Goal: Information Seeking & Learning: Learn about a topic

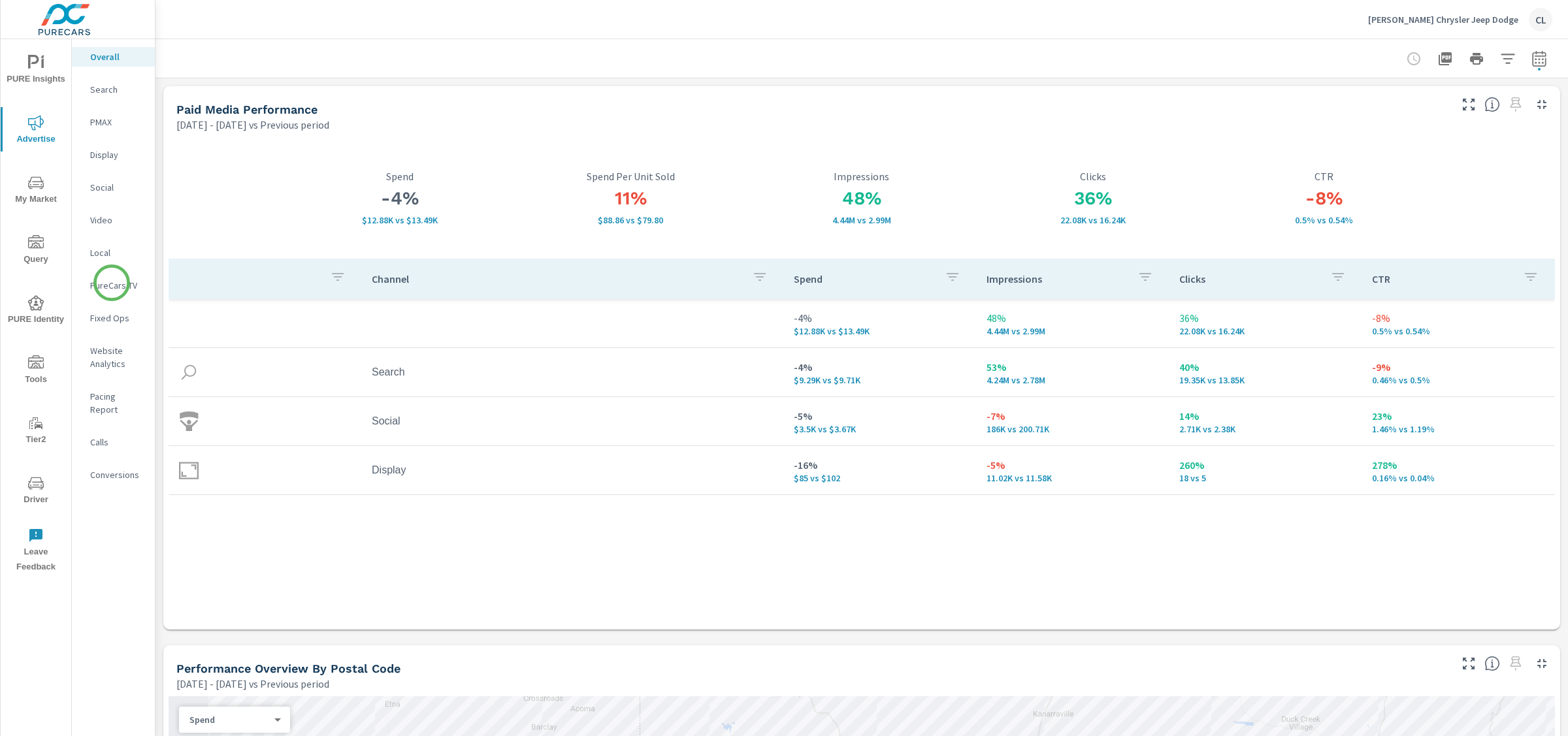
click at [112, 284] on p "PureCars TV" at bounding box center [117, 286] width 54 height 13
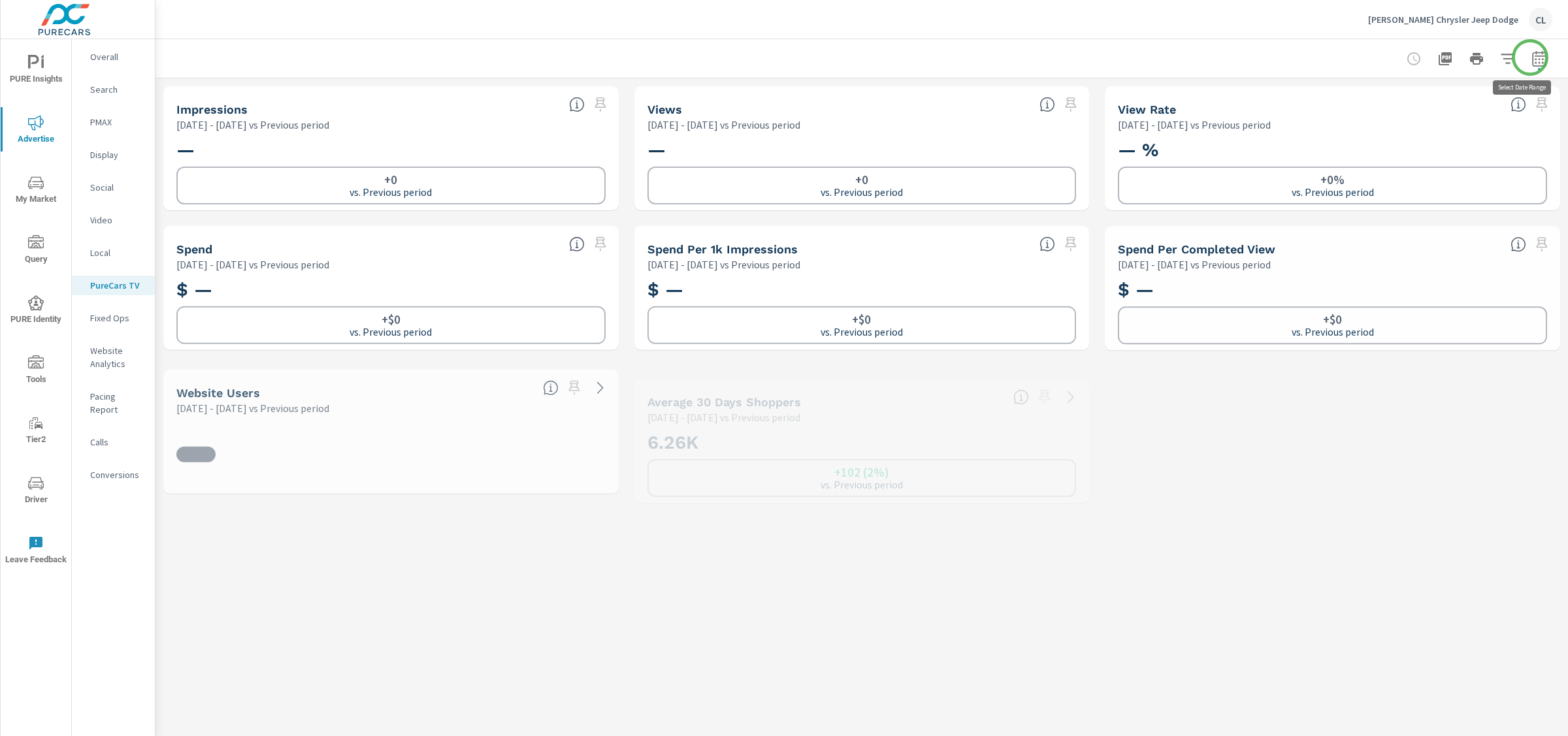
click at [1531, 57] on icon "button" at bounding box center [1539, 58] width 16 height 16
select select "Previous period"
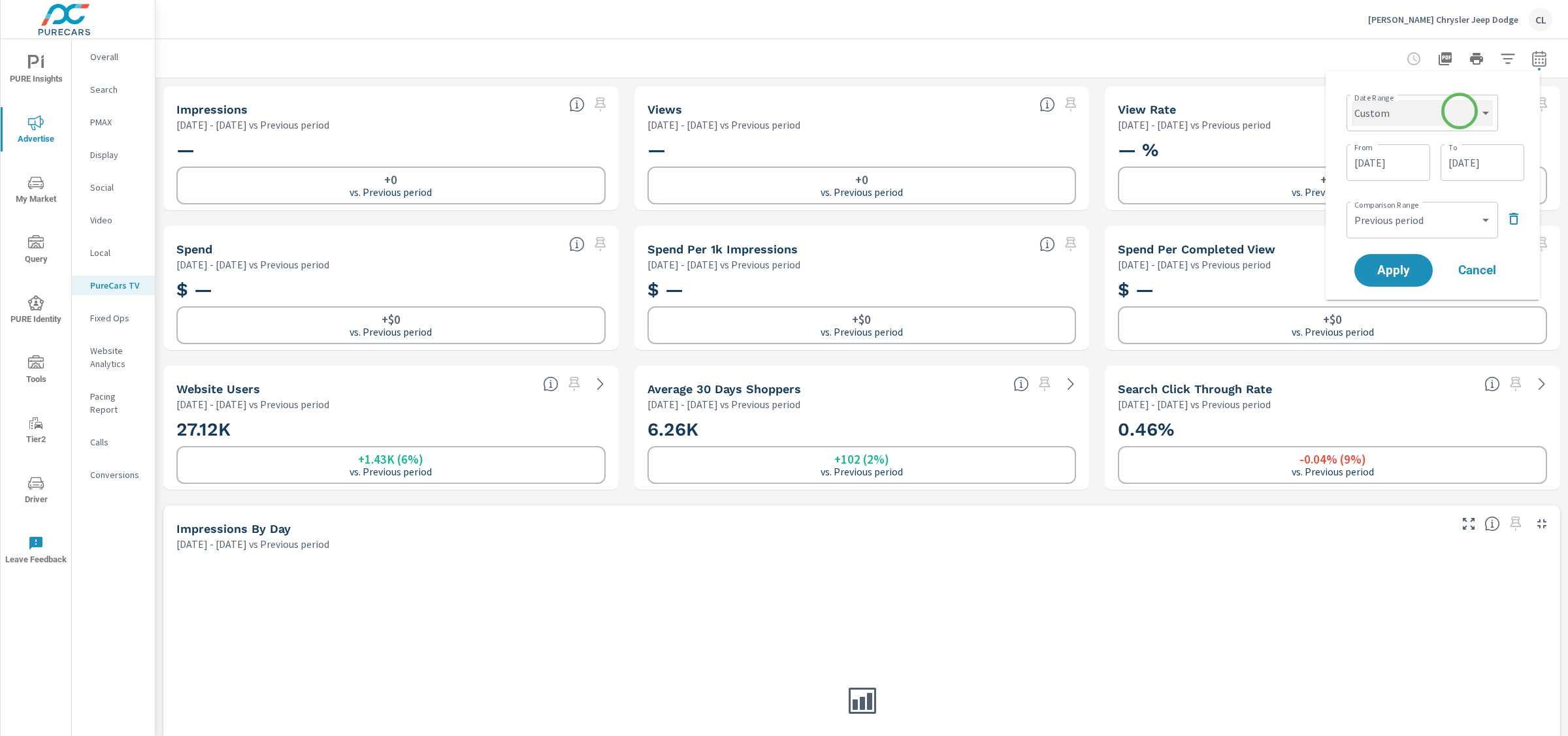
click at [1450, 124] on select "Custom Yesterday Last week Last 7 days Last 14 days Last 30 days Last 45 days L…" at bounding box center [1423, 113] width 142 height 26
click at [1352, 100] on select "Custom Yesterday Last week Last 7 days Last 14 days Last 30 days Last 45 days L…" at bounding box center [1423, 113] width 142 height 26
select select "Last month"
click at [1417, 221] on span "Apply" at bounding box center [1394, 220] width 53 height 12
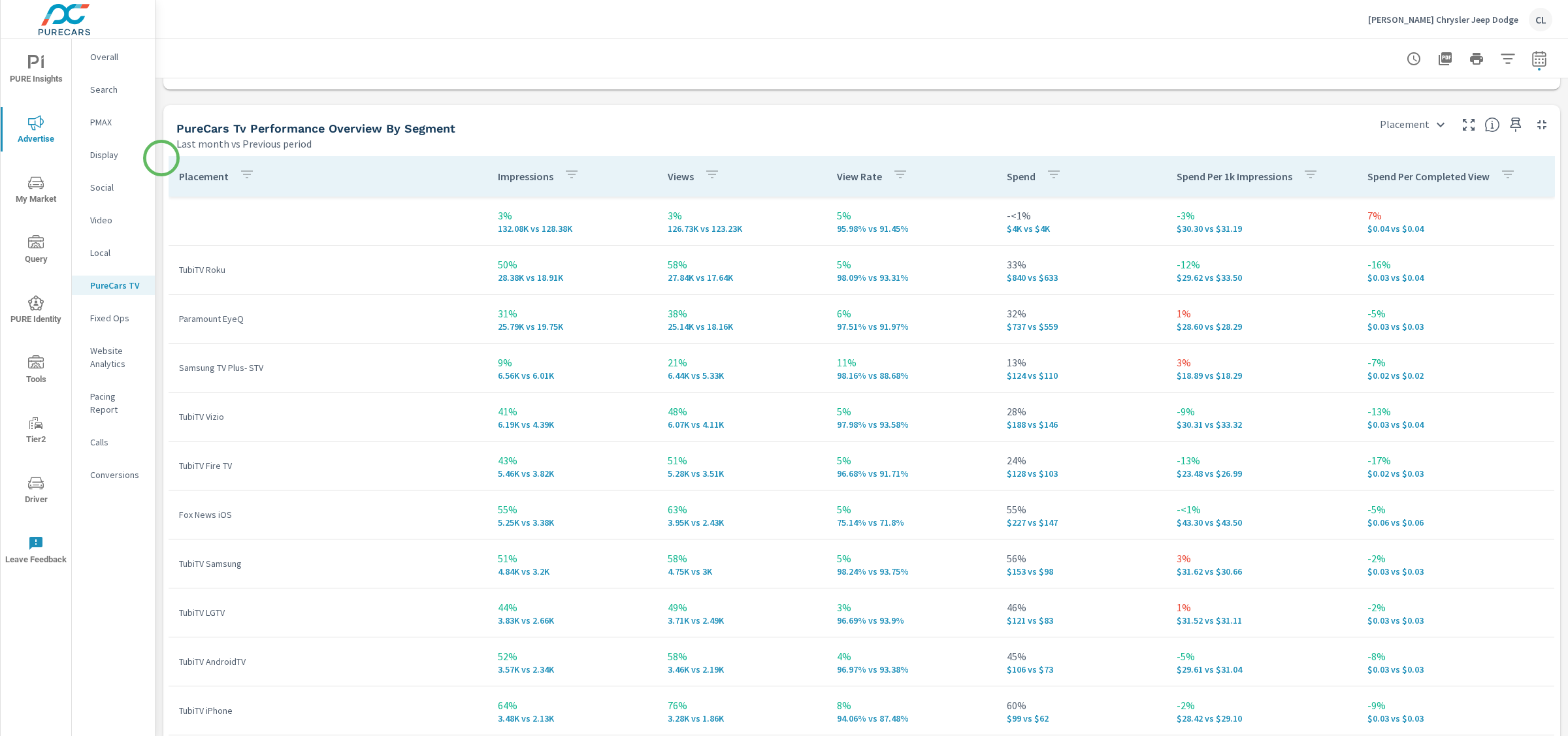
scroll to position [2079, 0]
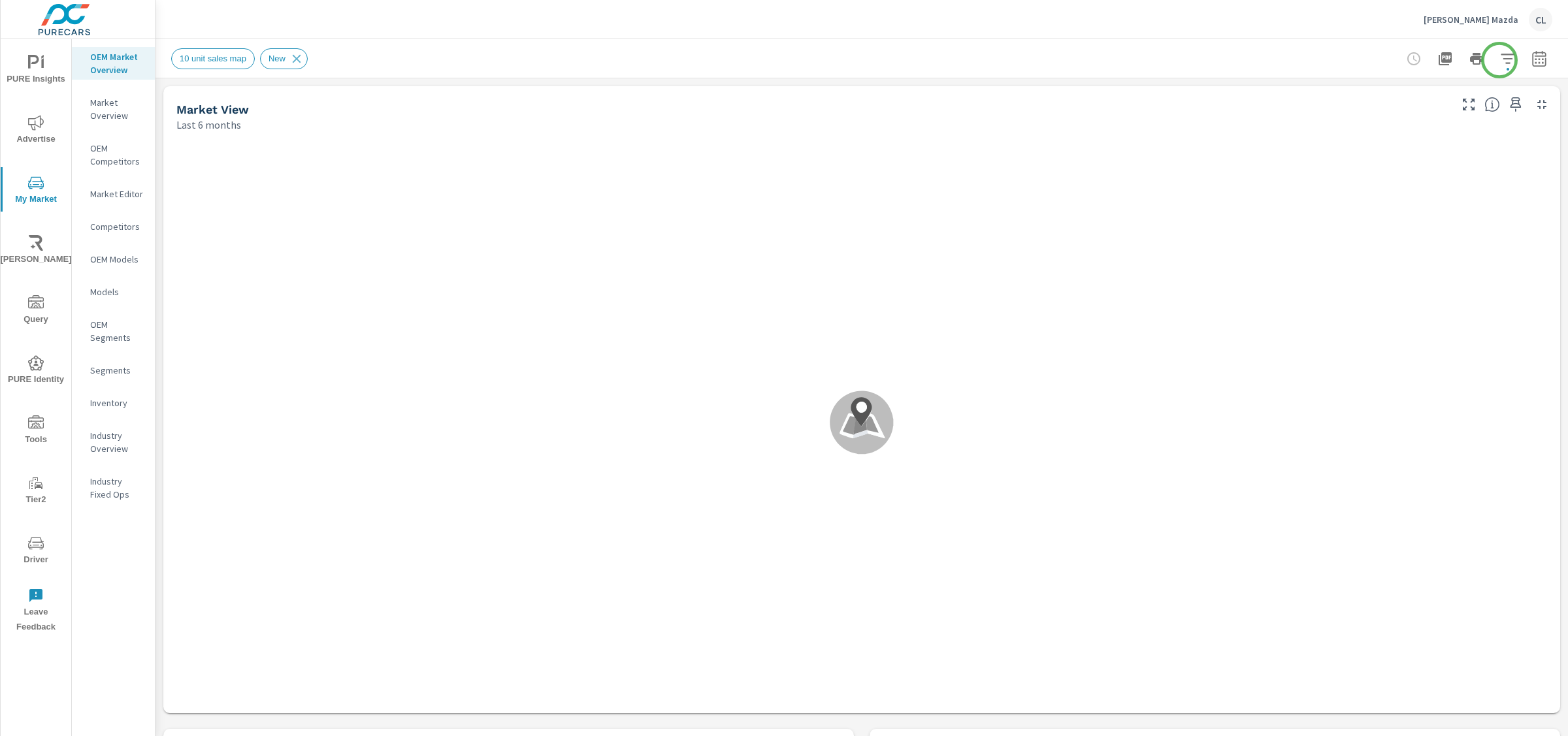
click at [1500, 57] on icon "button" at bounding box center [1508, 58] width 16 height 16
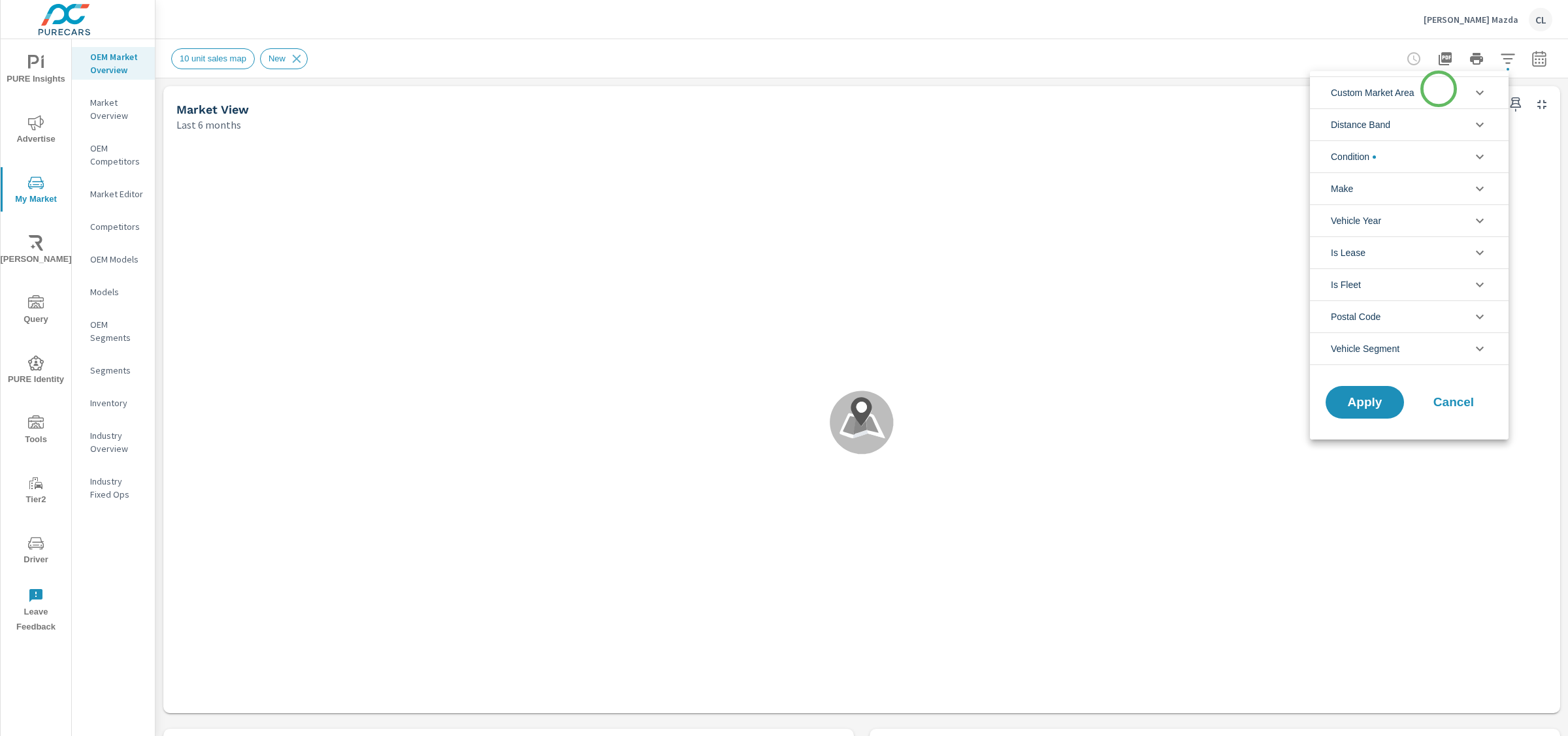
click at [1439, 89] on li "Custom Market Area" at bounding box center [1410, 93] width 199 height 32
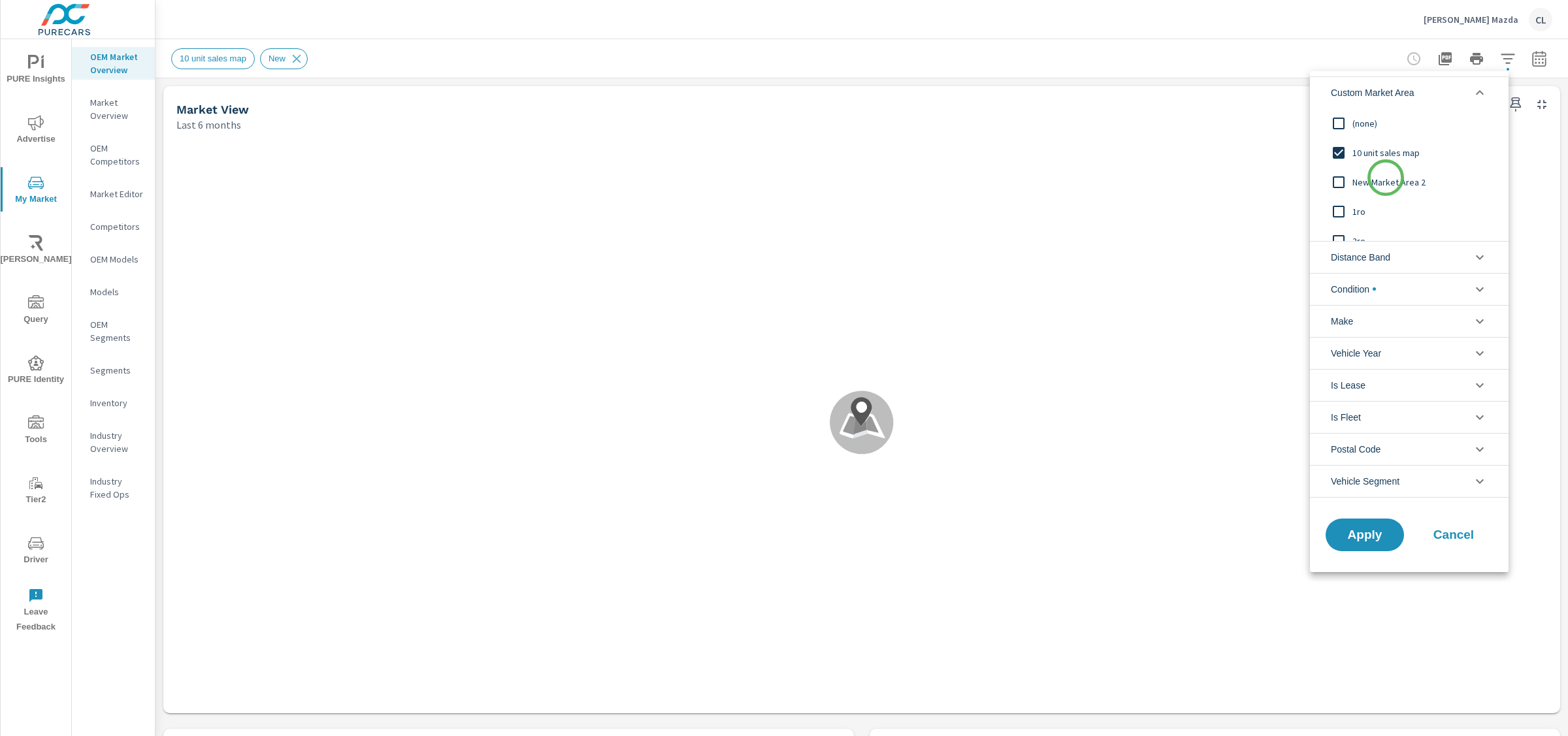
click at [1386, 178] on span "New Market Area 2" at bounding box center [1424, 182] width 143 height 16
click at [1363, 531] on span "Apply" at bounding box center [1364, 534] width 53 height 12
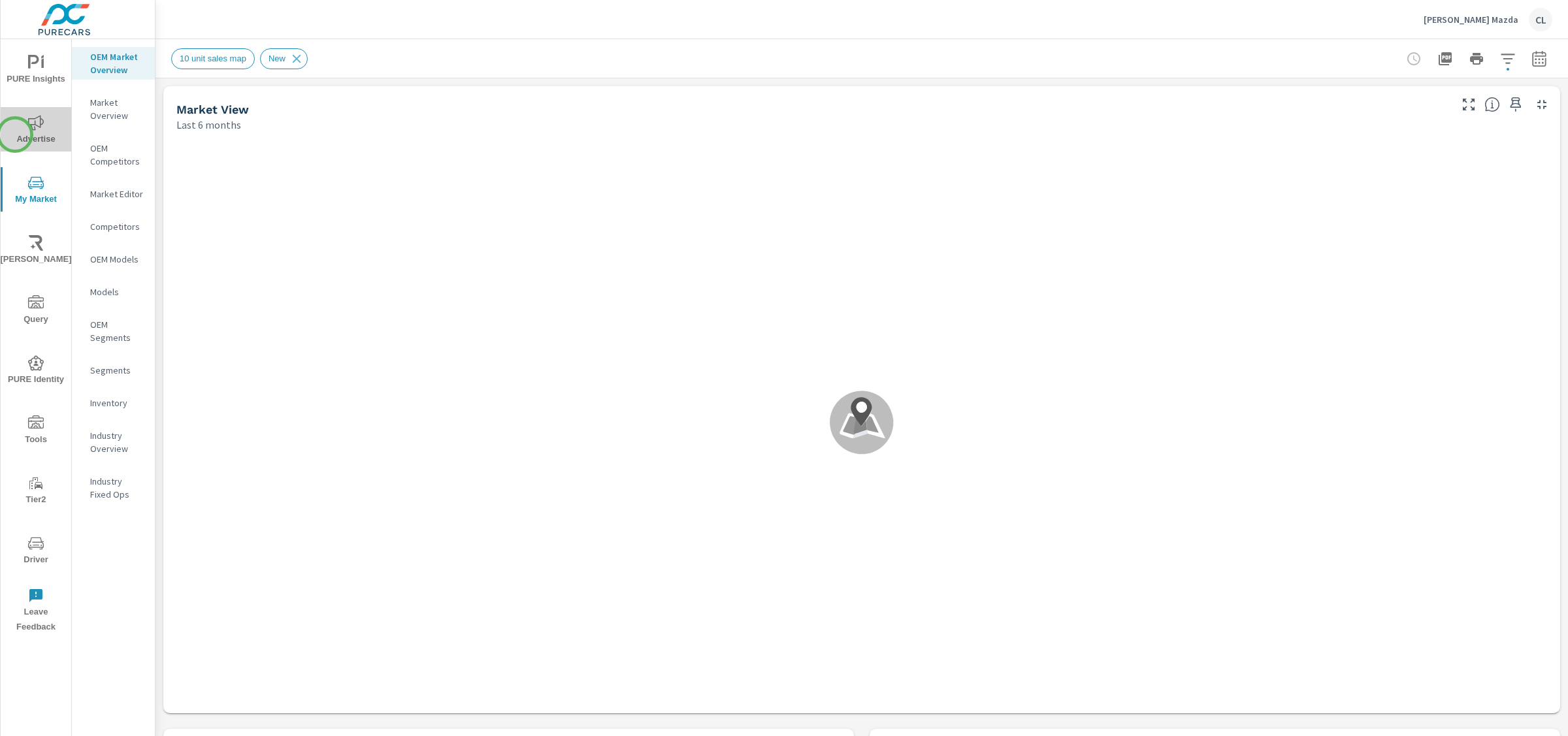
click at [15, 135] on span "Advertise" at bounding box center [36, 131] width 63 height 32
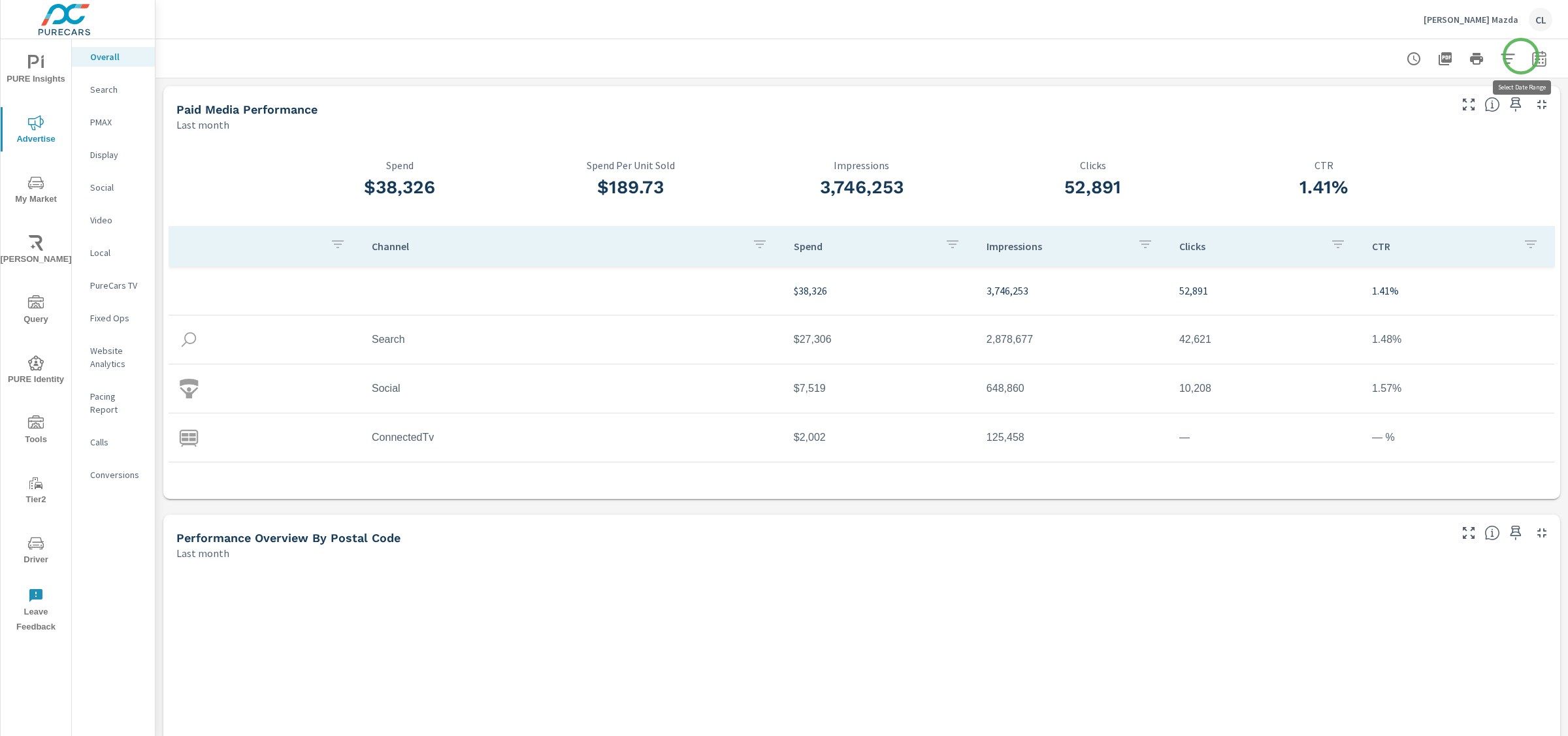
click at [1531, 62] on icon "button" at bounding box center [1539, 58] width 16 height 16
select select "Last month"
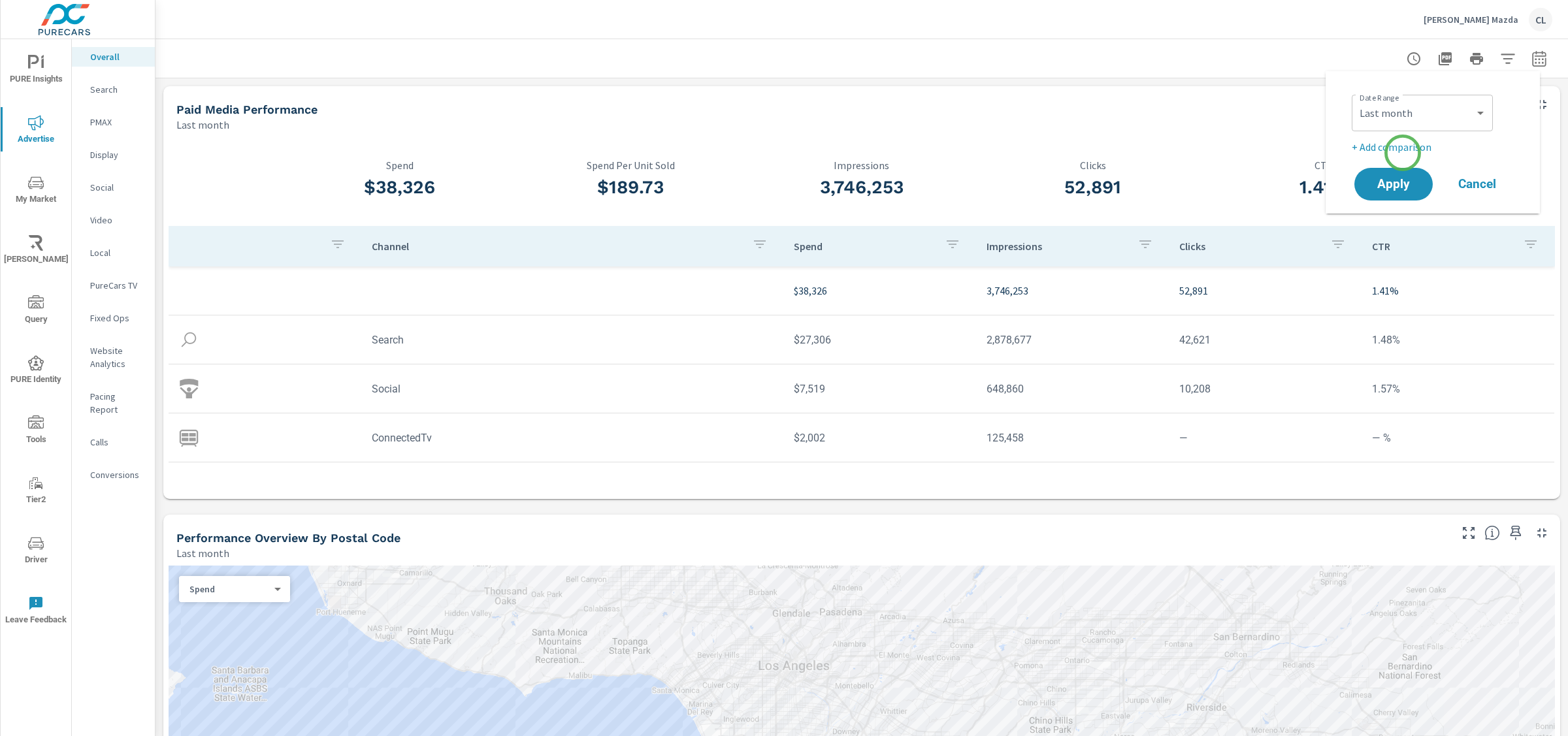
click at [1403, 153] on p "+ Add comparison" at bounding box center [1436, 146] width 167 height 16
select select "Previous period"
click at [1395, 221] on span "Apply" at bounding box center [1394, 220] width 53 height 12
click at [1531, 64] on icon "button" at bounding box center [1539, 58] width 16 height 16
select select "Last month"
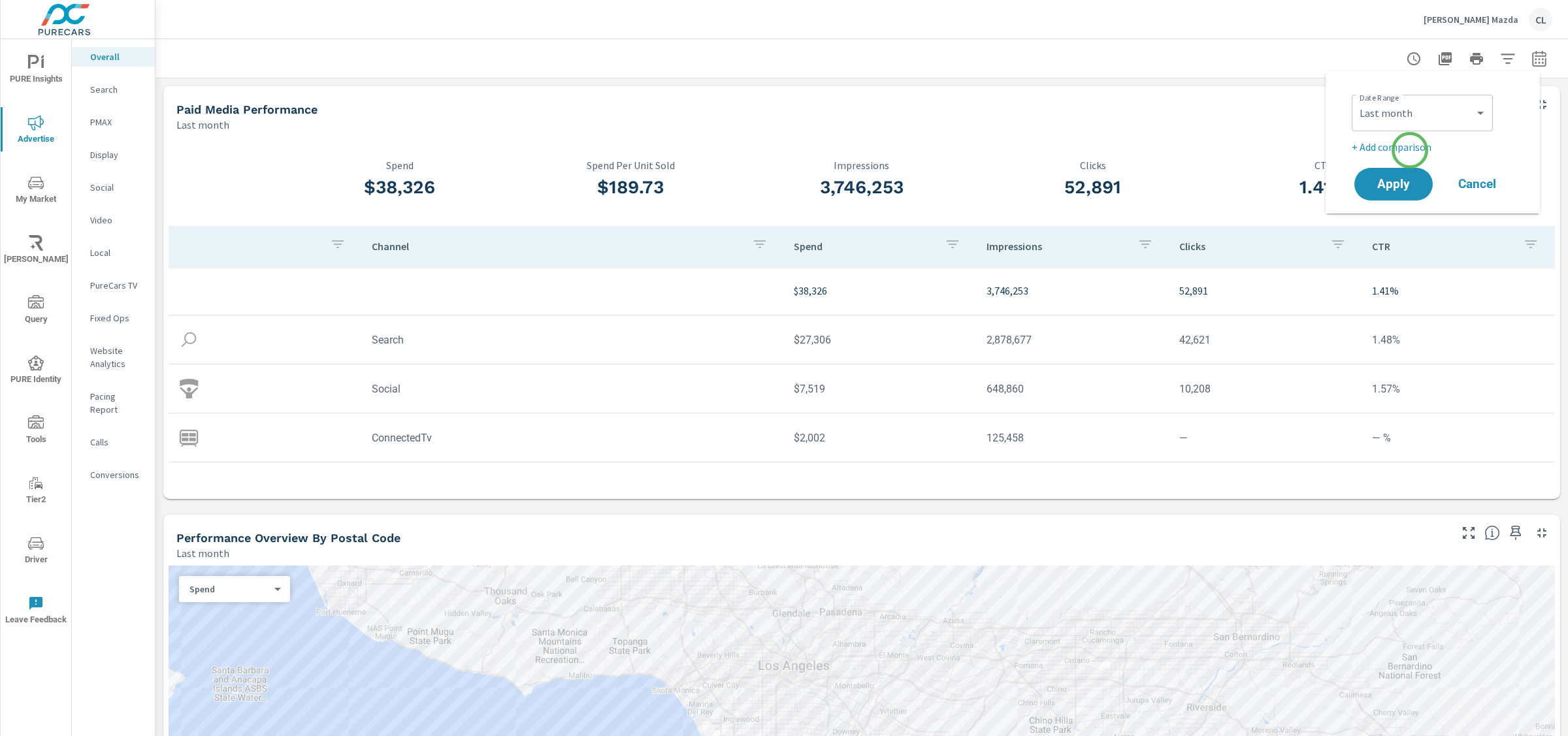
click at [1410, 150] on p "+ Add comparison" at bounding box center [1436, 146] width 167 height 16
select select "Previous period"
click at [1397, 227] on span "Apply" at bounding box center [1394, 220] width 53 height 12
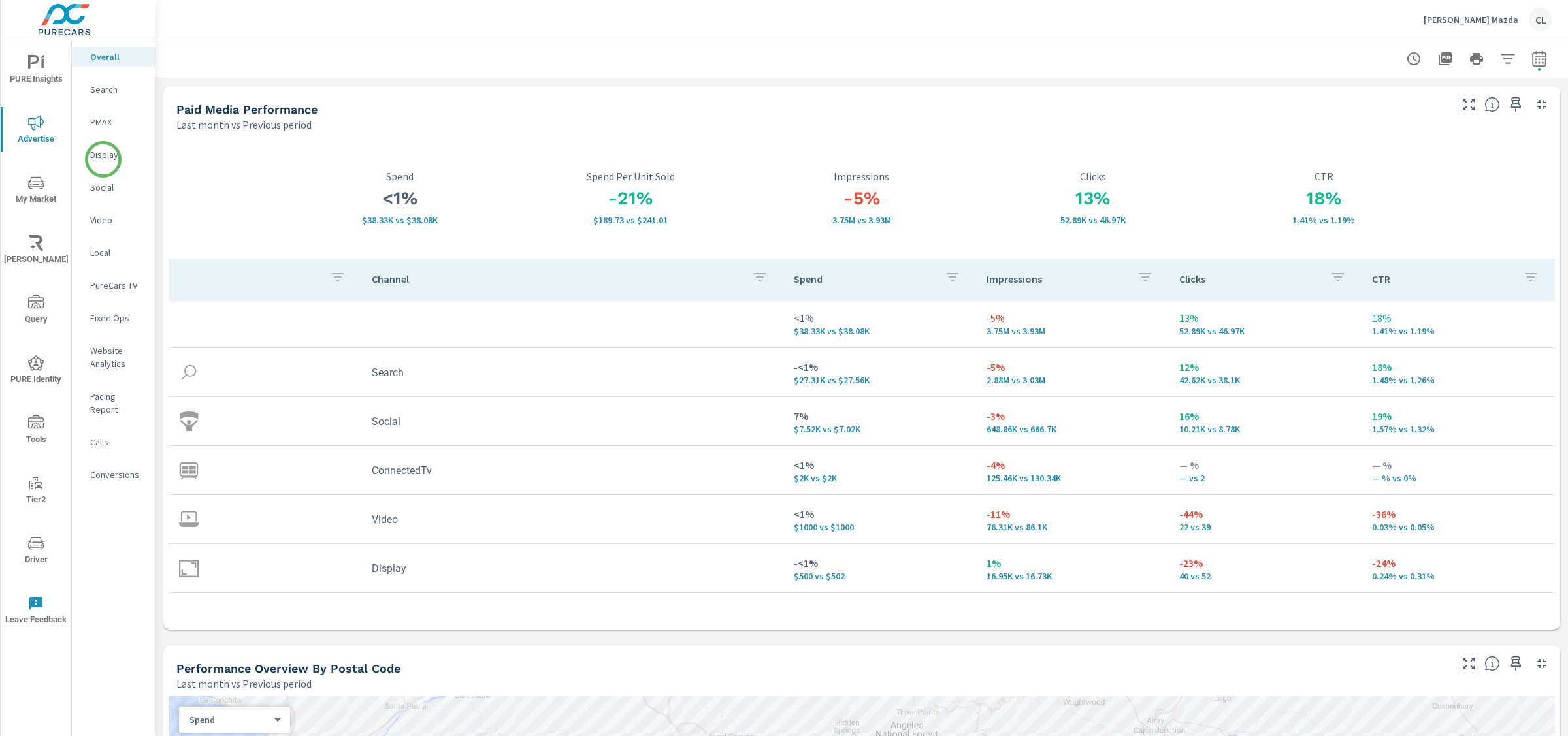
click at [103, 159] on p "Display" at bounding box center [117, 155] width 54 height 13
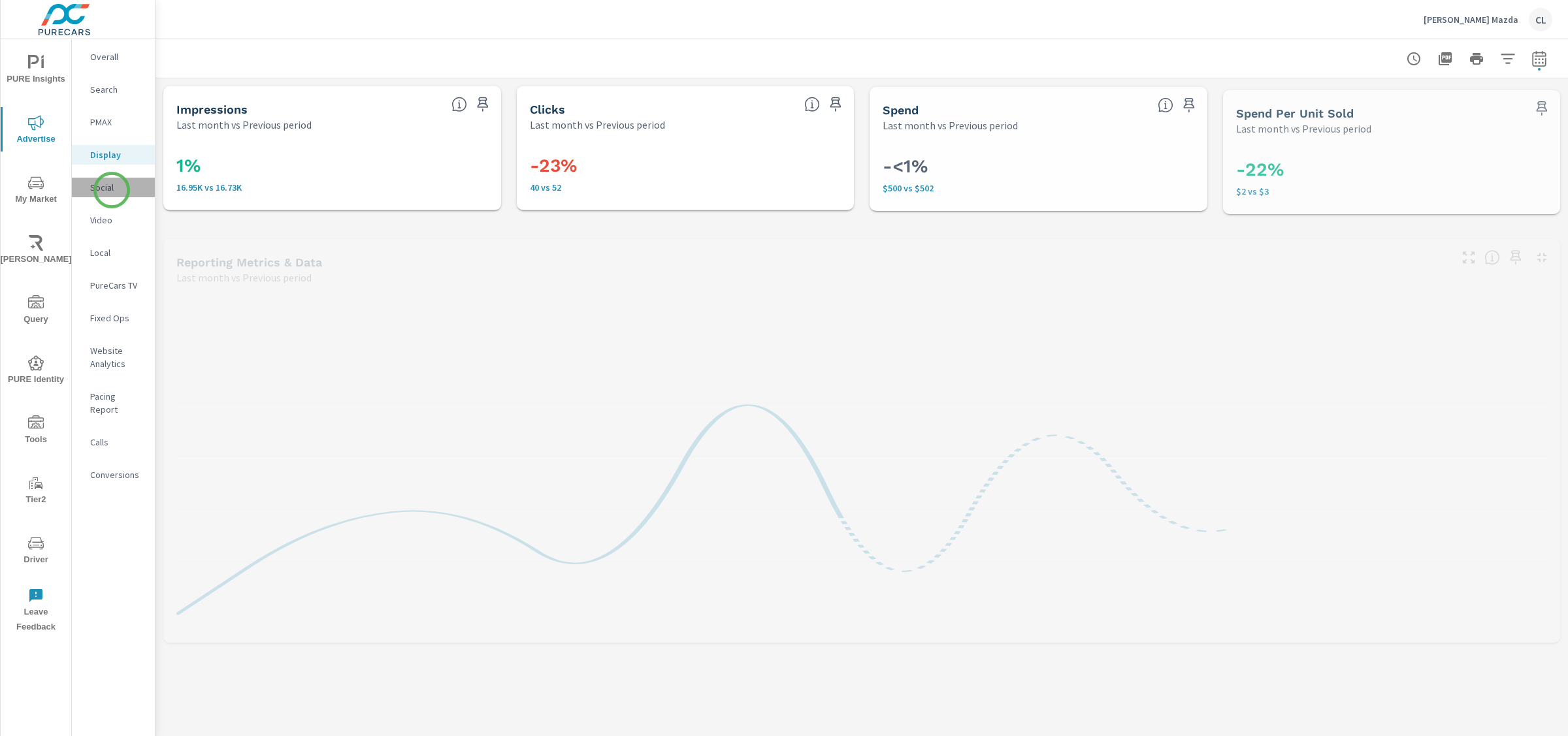
click at [112, 190] on p "Social" at bounding box center [117, 188] width 54 height 13
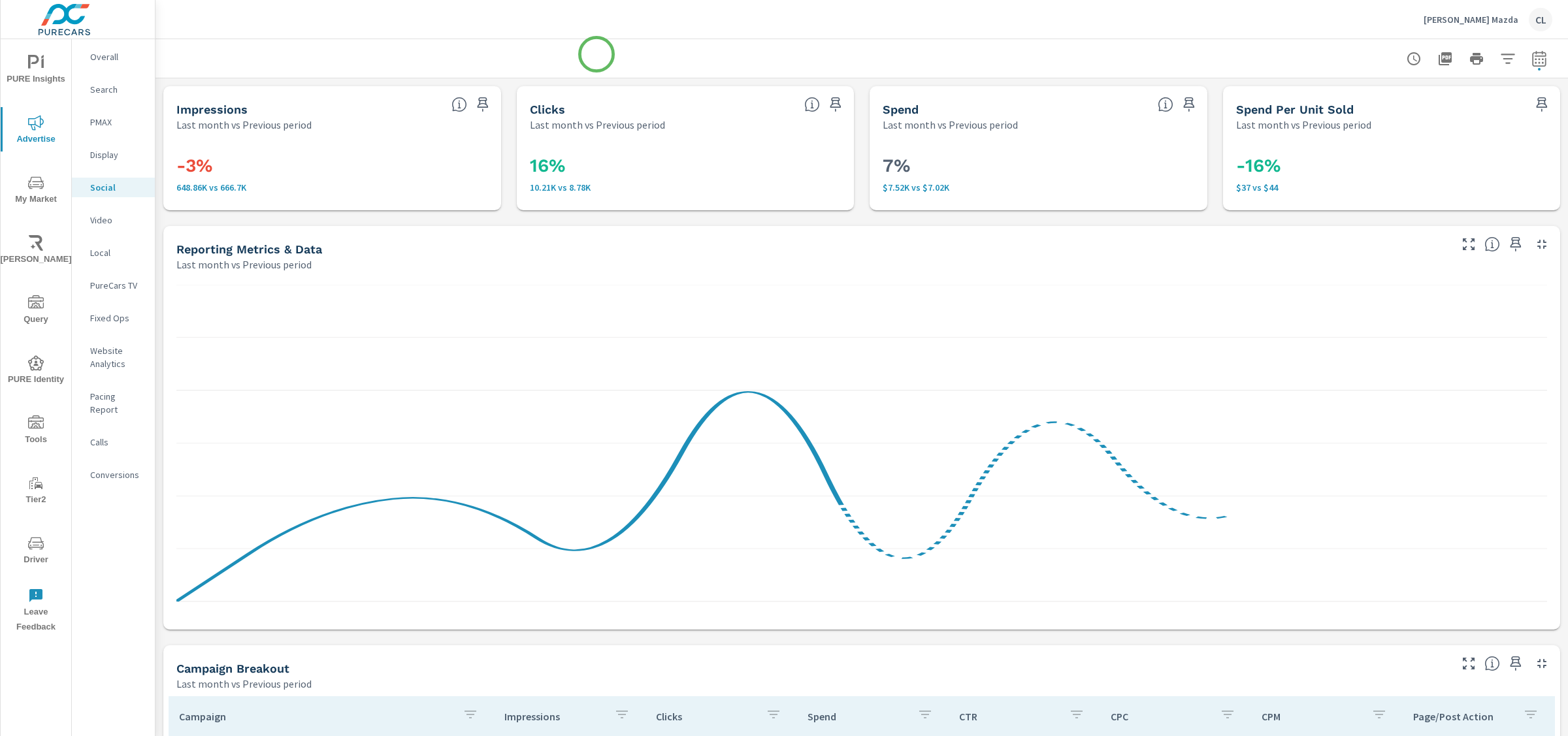
scroll to position [460, 0]
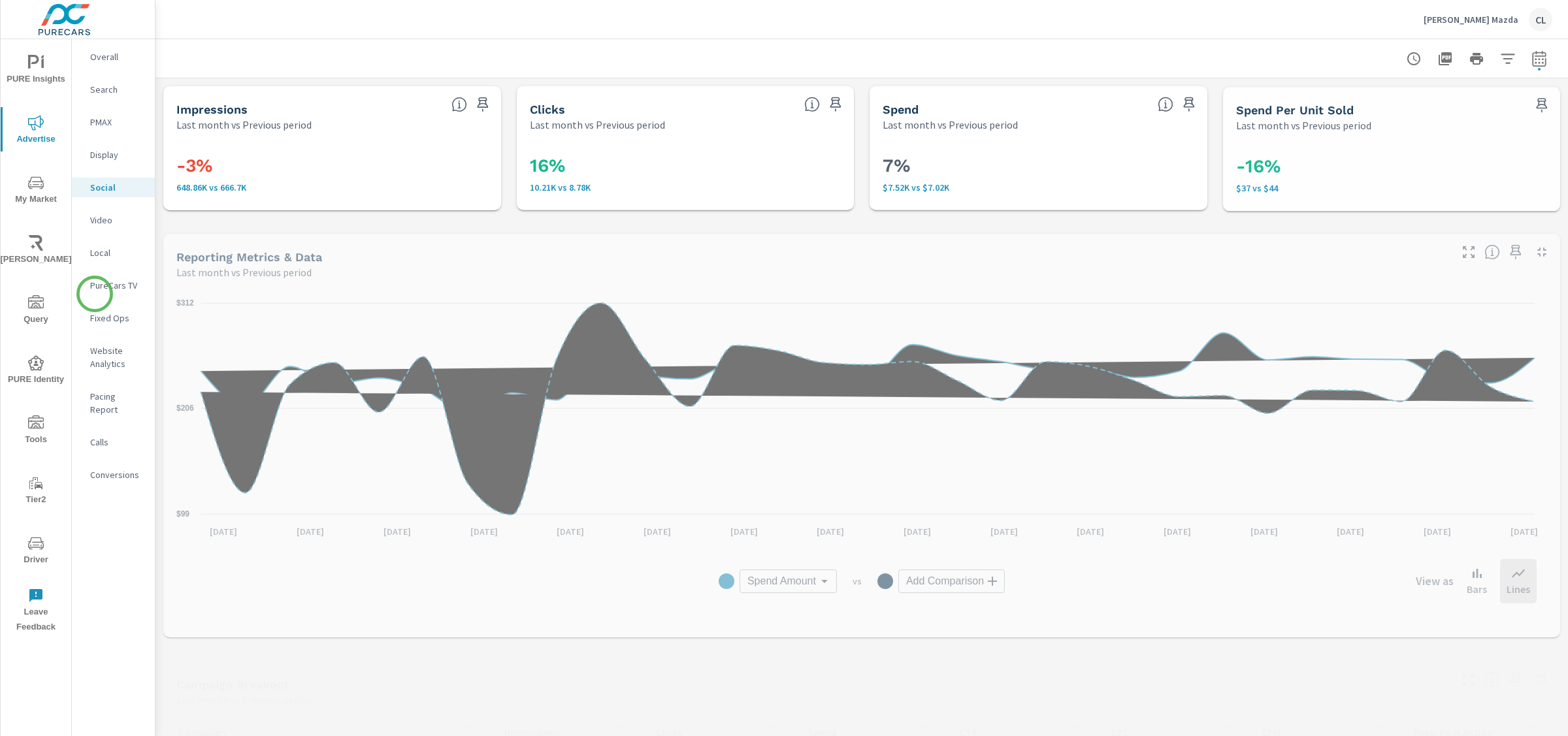
click at [90, 293] on div "PureCars TV" at bounding box center [113, 285] width 83 height 20
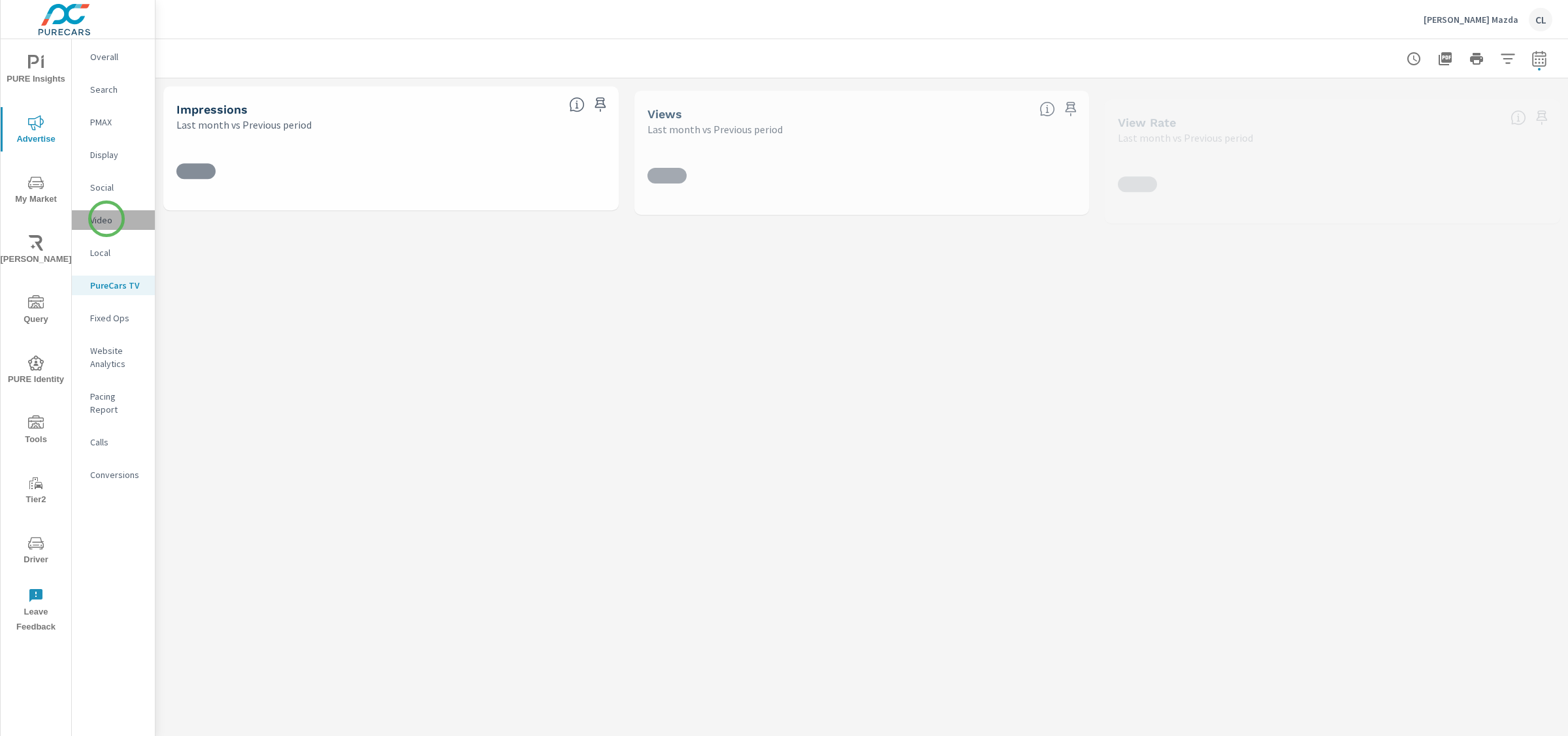
click at [107, 218] on p "Video" at bounding box center [117, 220] width 54 height 13
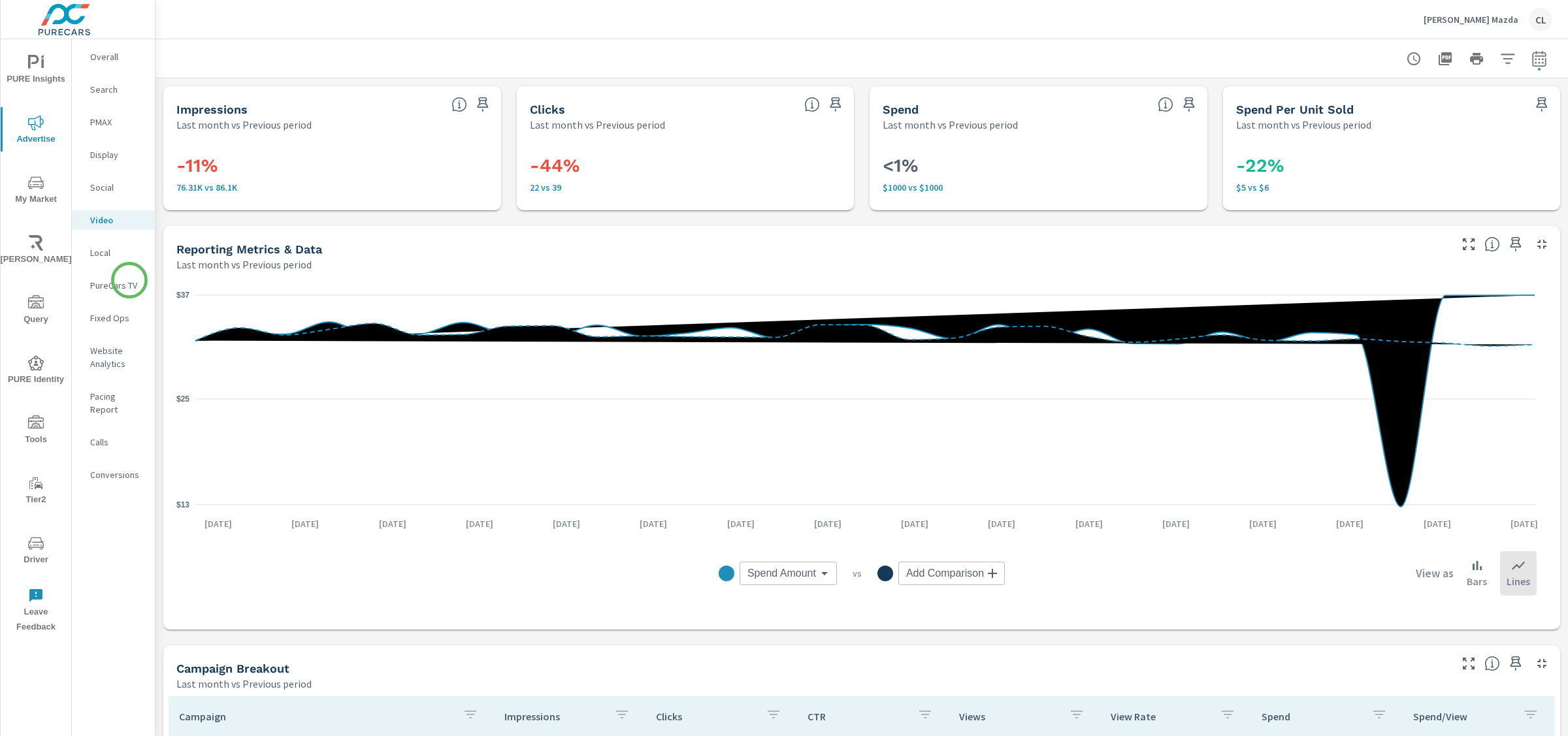
click at [126, 281] on p "PureCars TV" at bounding box center [117, 286] width 54 height 13
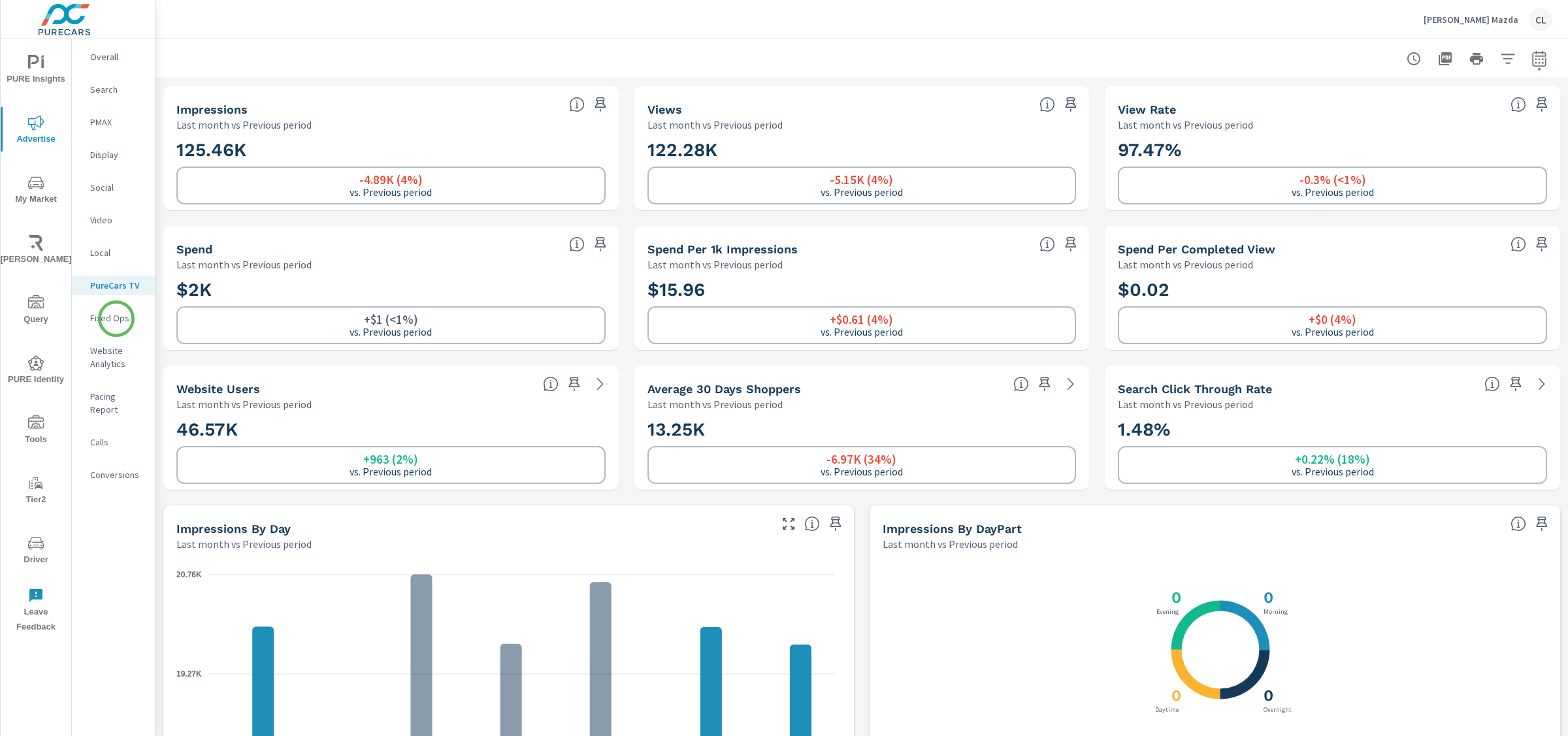
click at [116, 316] on p "Fixed Ops" at bounding box center [117, 318] width 54 height 13
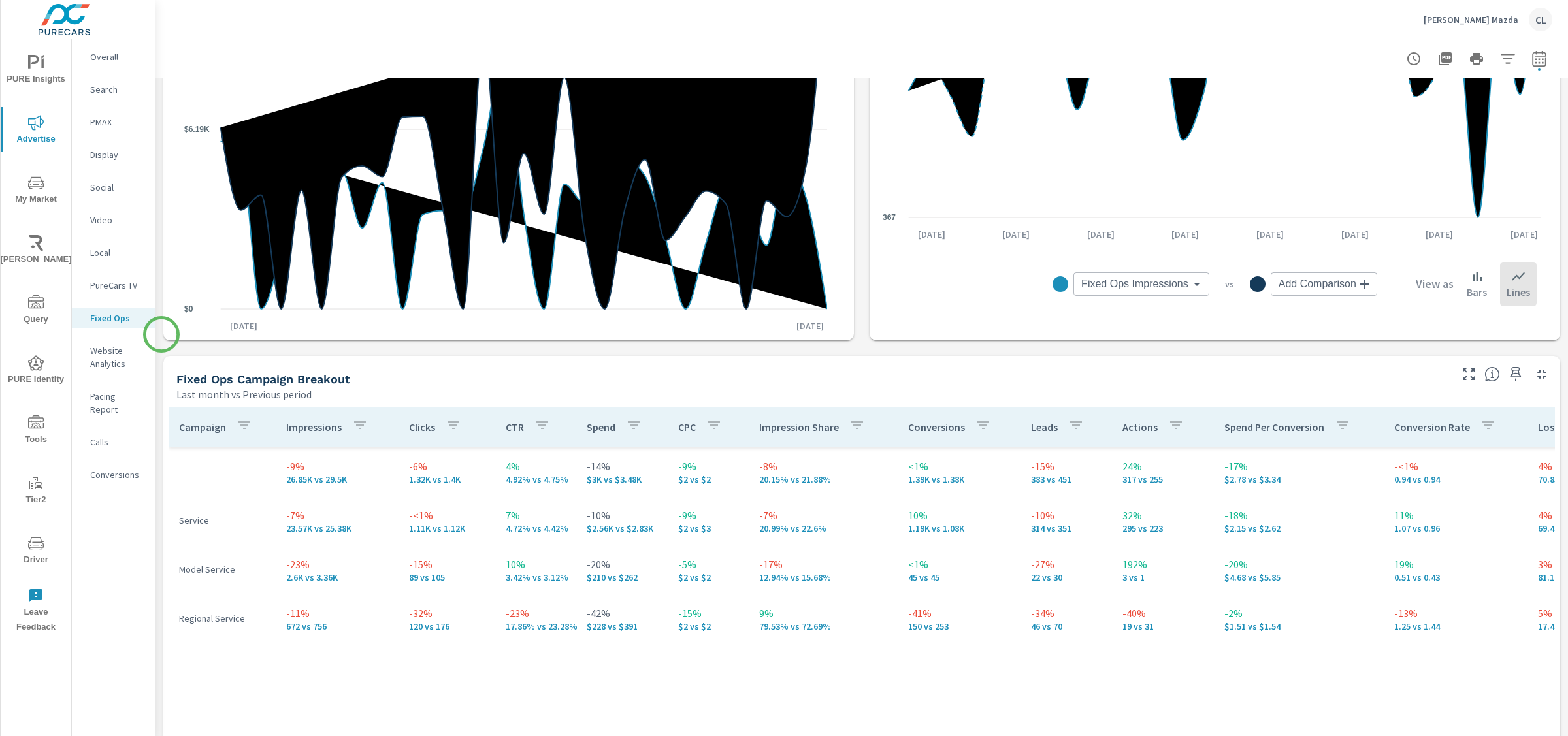
scroll to position [600, 0]
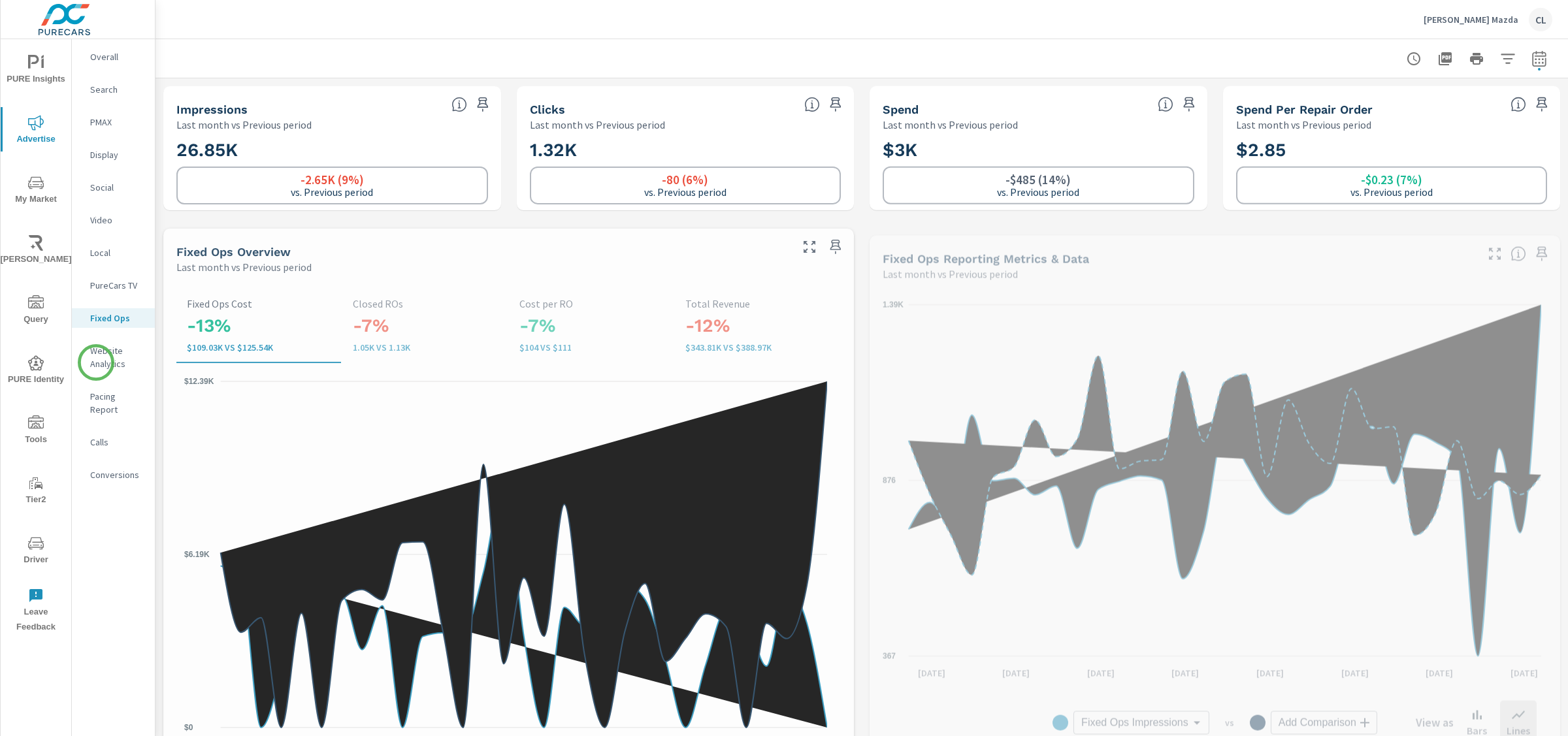
click at [95, 363] on p "Website Analytics" at bounding box center [117, 357] width 54 height 26
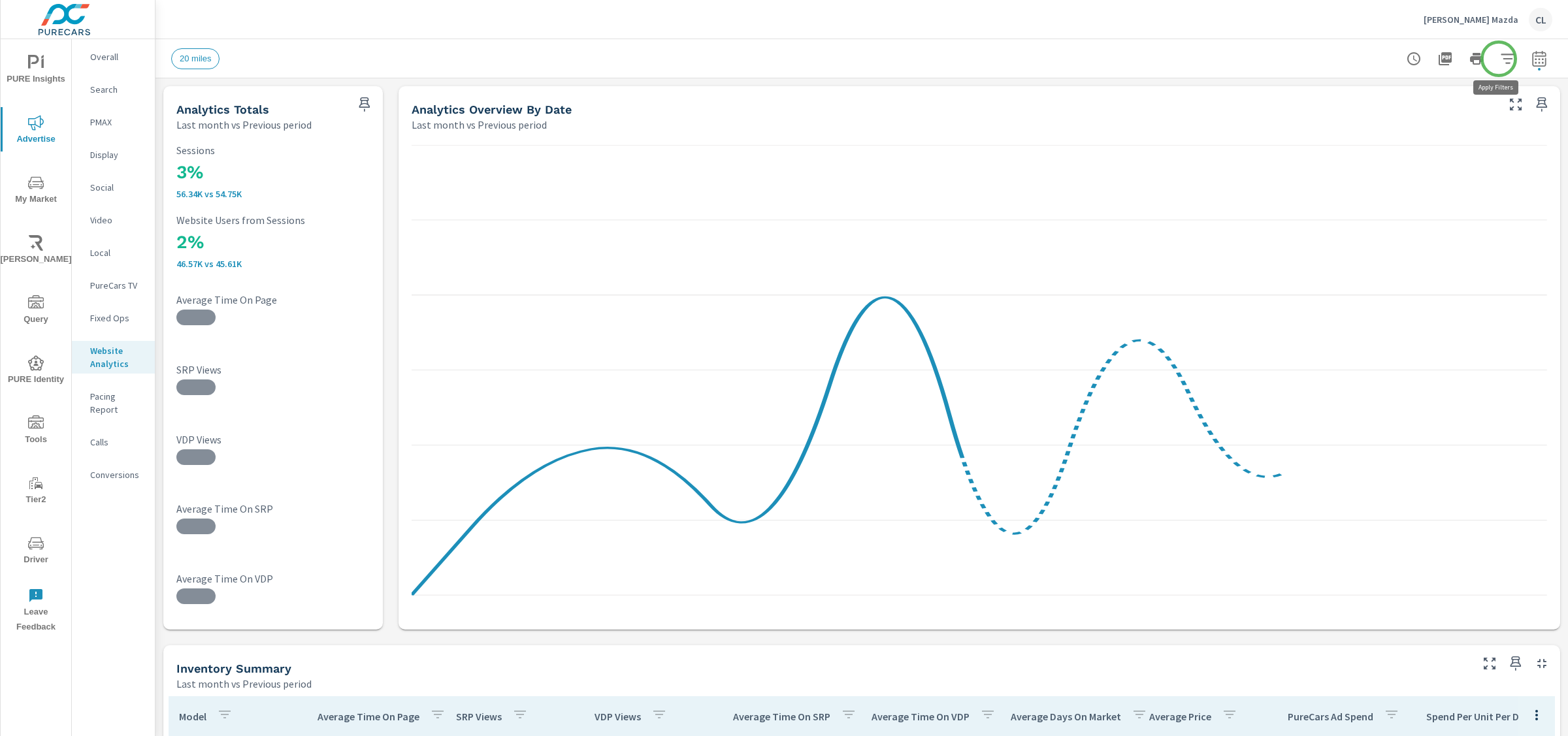
click at [1500, 59] on icon "button" at bounding box center [1507, 58] width 14 height 9
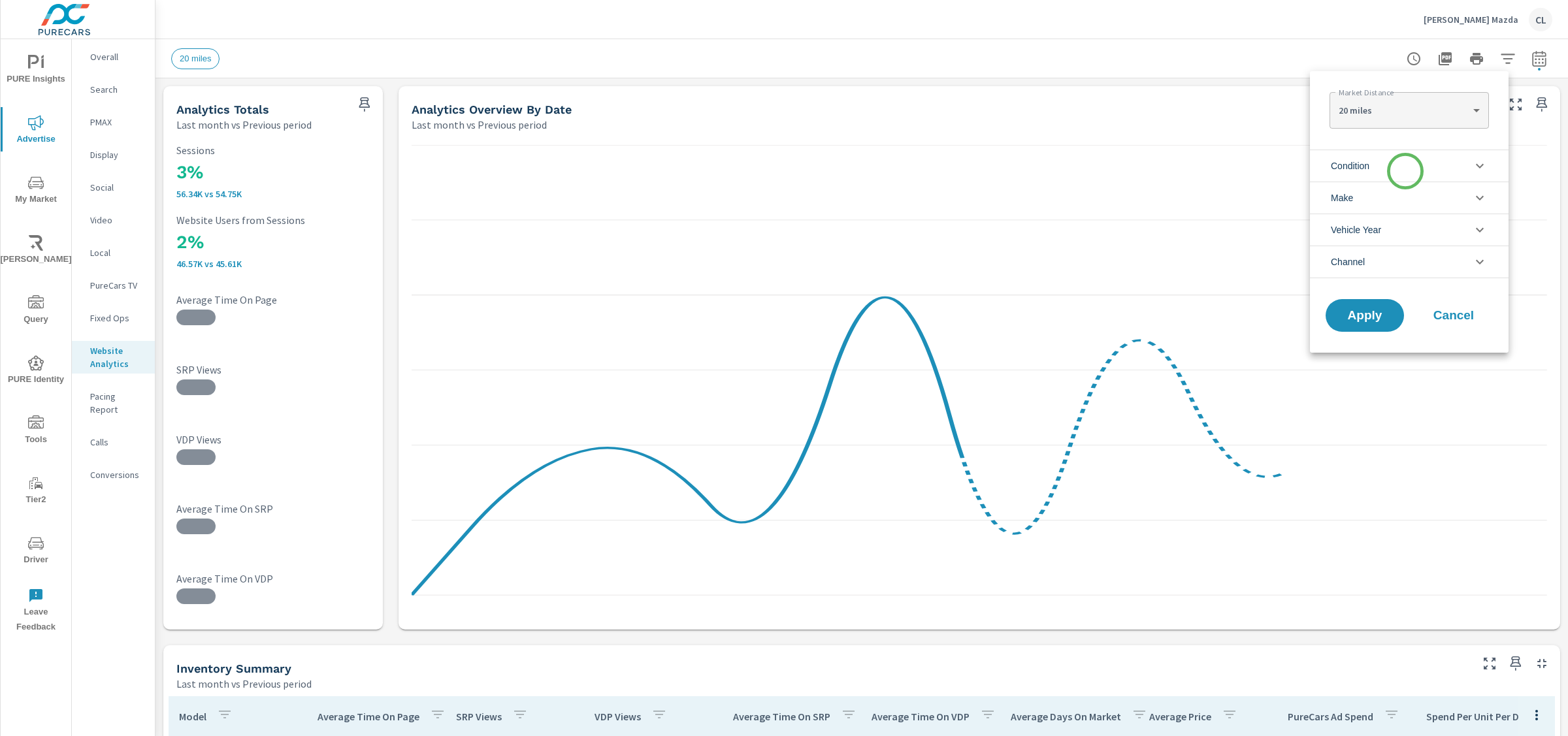
click at [1405, 172] on li "Condition" at bounding box center [1410, 166] width 199 height 32
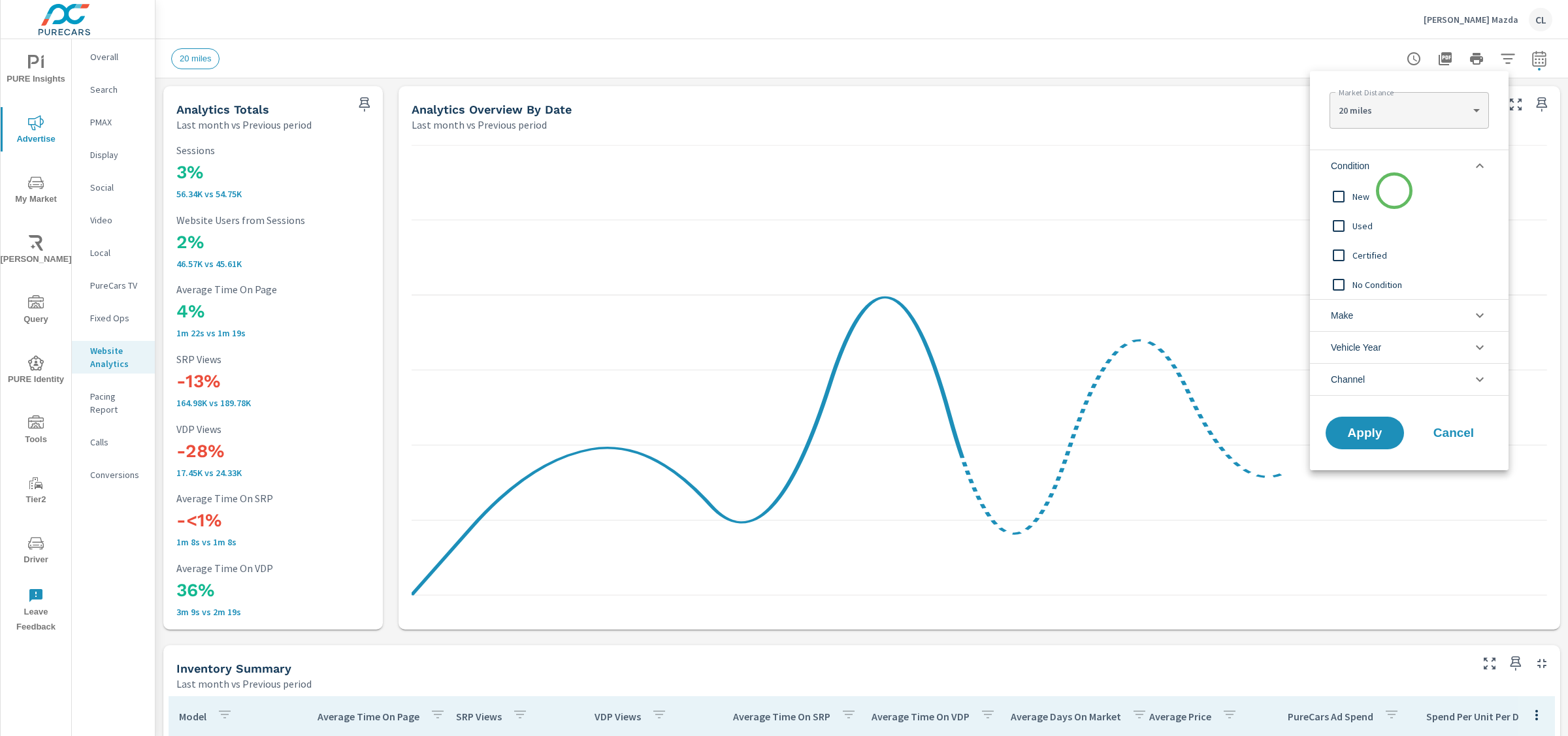
click at [1380, 196] on span "New" at bounding box center [1424, 196] width 143 height 16
click at [1376, 316] on li "Make" at bounding box center [1410, 315] width 199 height 32
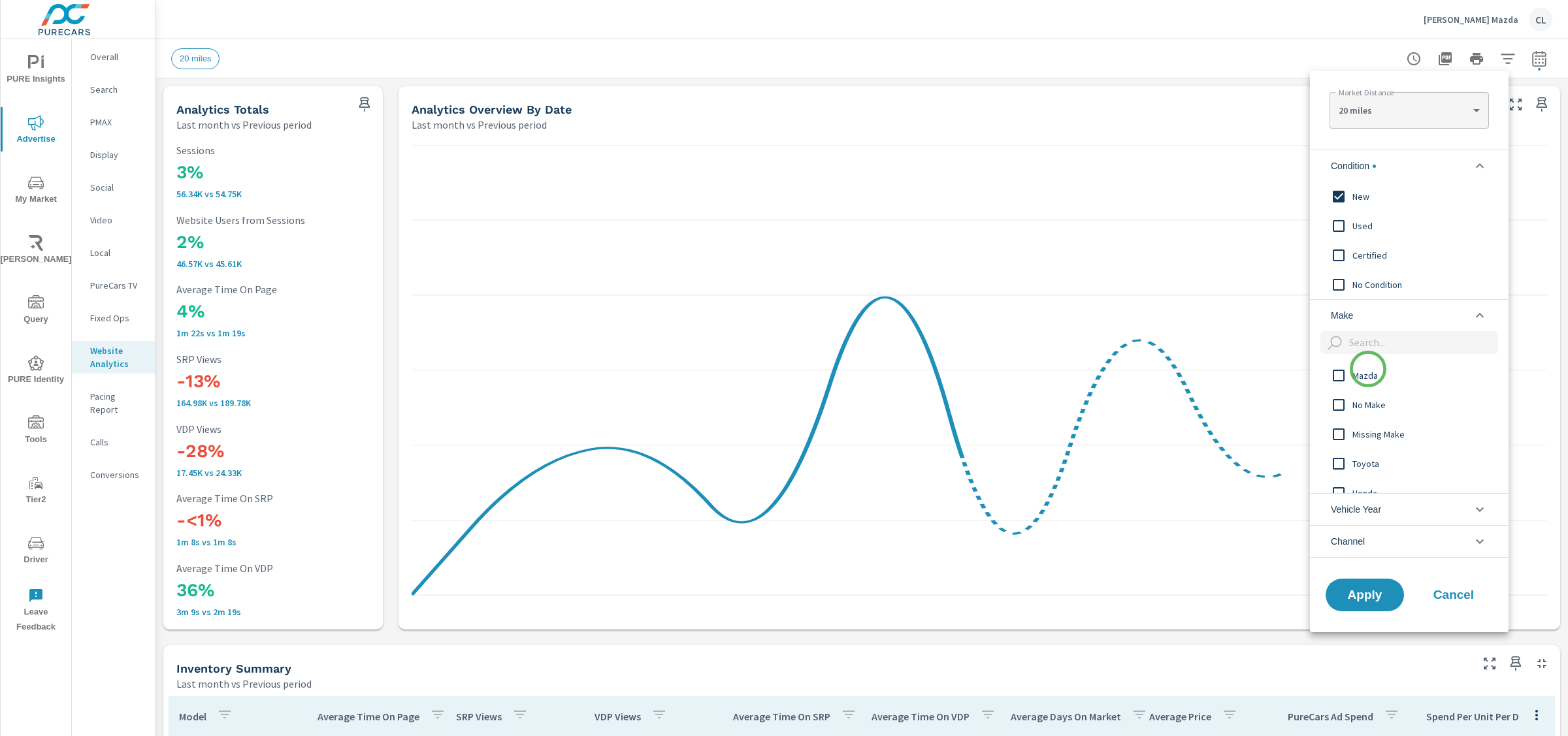
click at [1368, 369] on span "Mazda" at bounding box center [1424, 375] width 143 height 16
click at [1373, 593] on span "Apply" at bounding box center [1364, 594] width 53 height 12
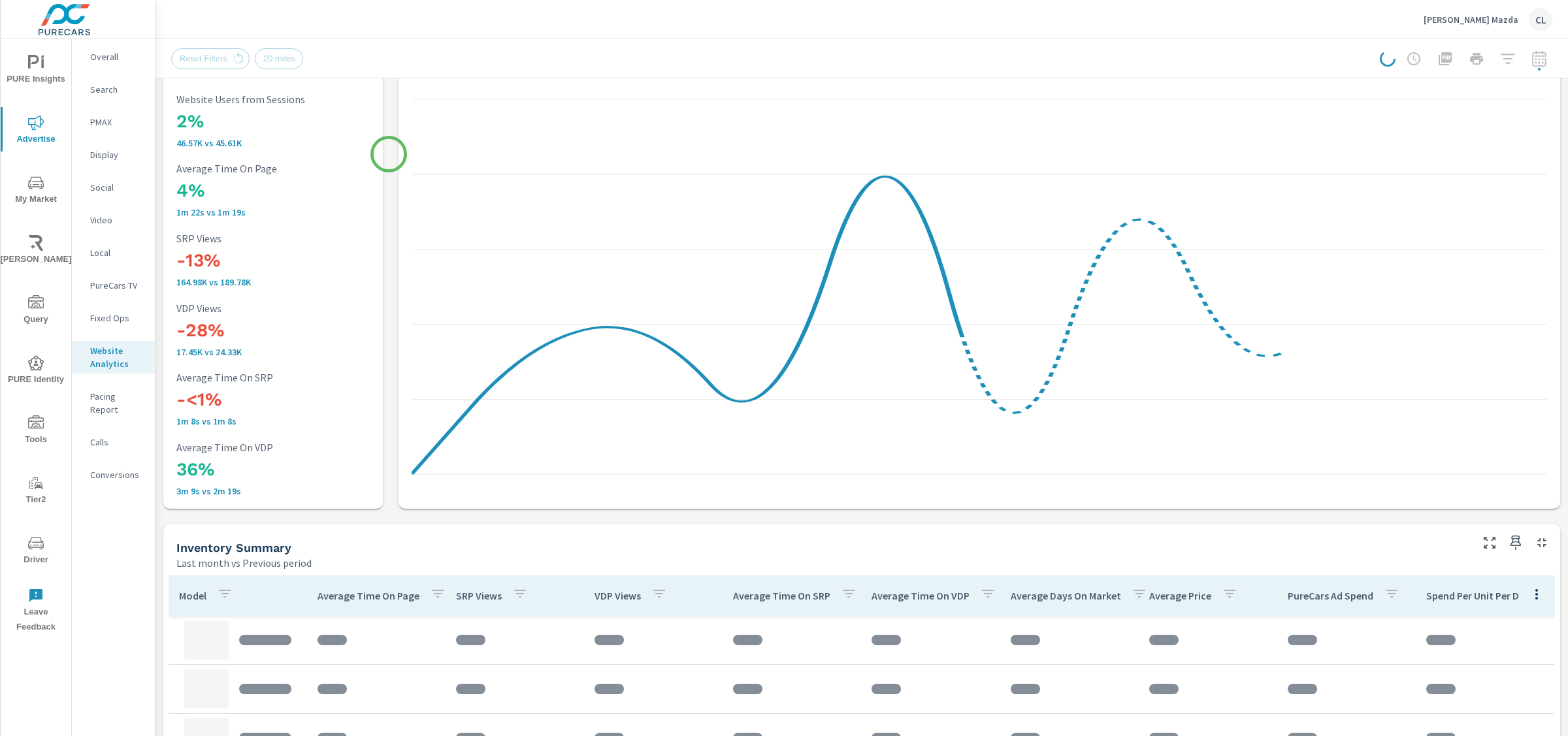
scroll to position [399, 0]
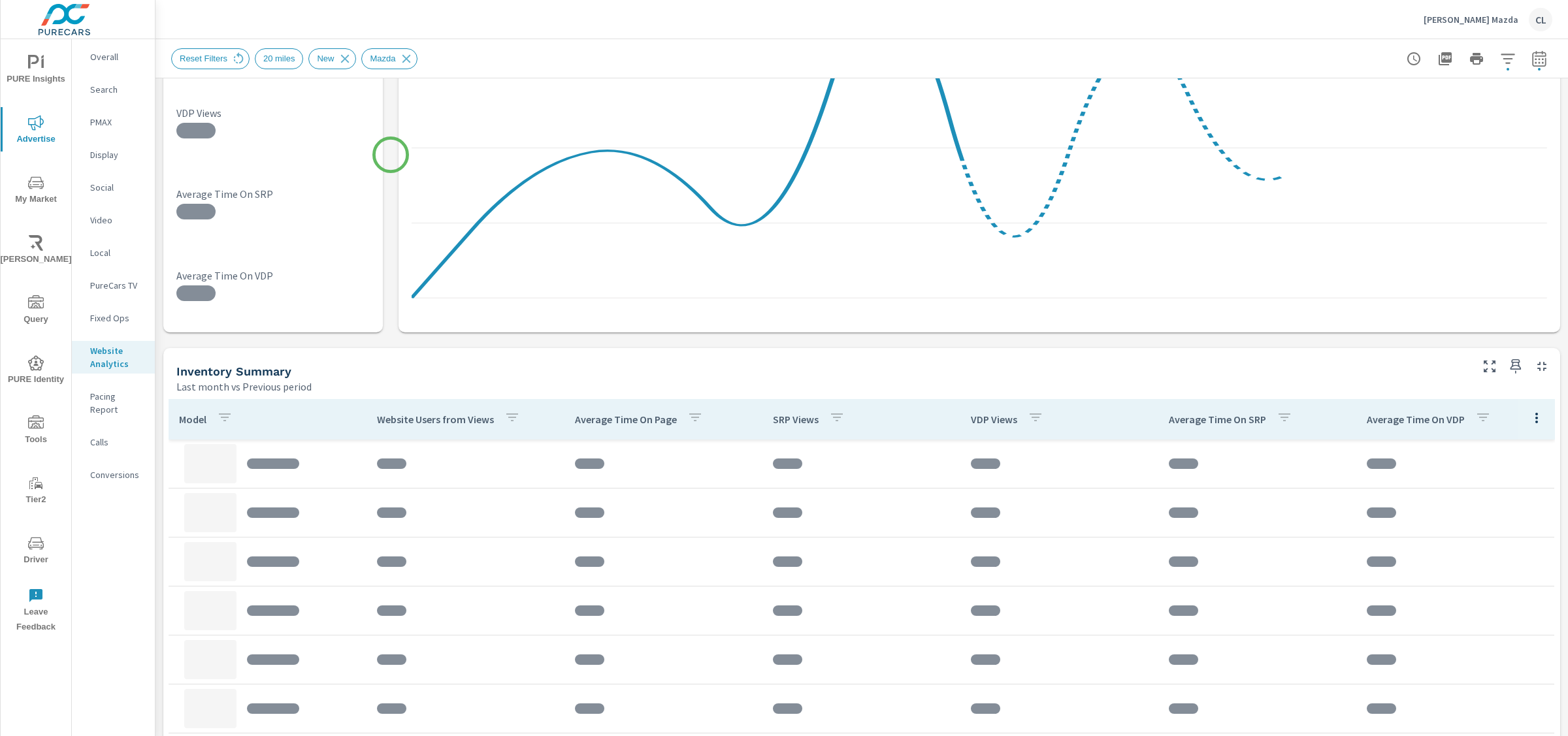
scroll to position [333, 0]
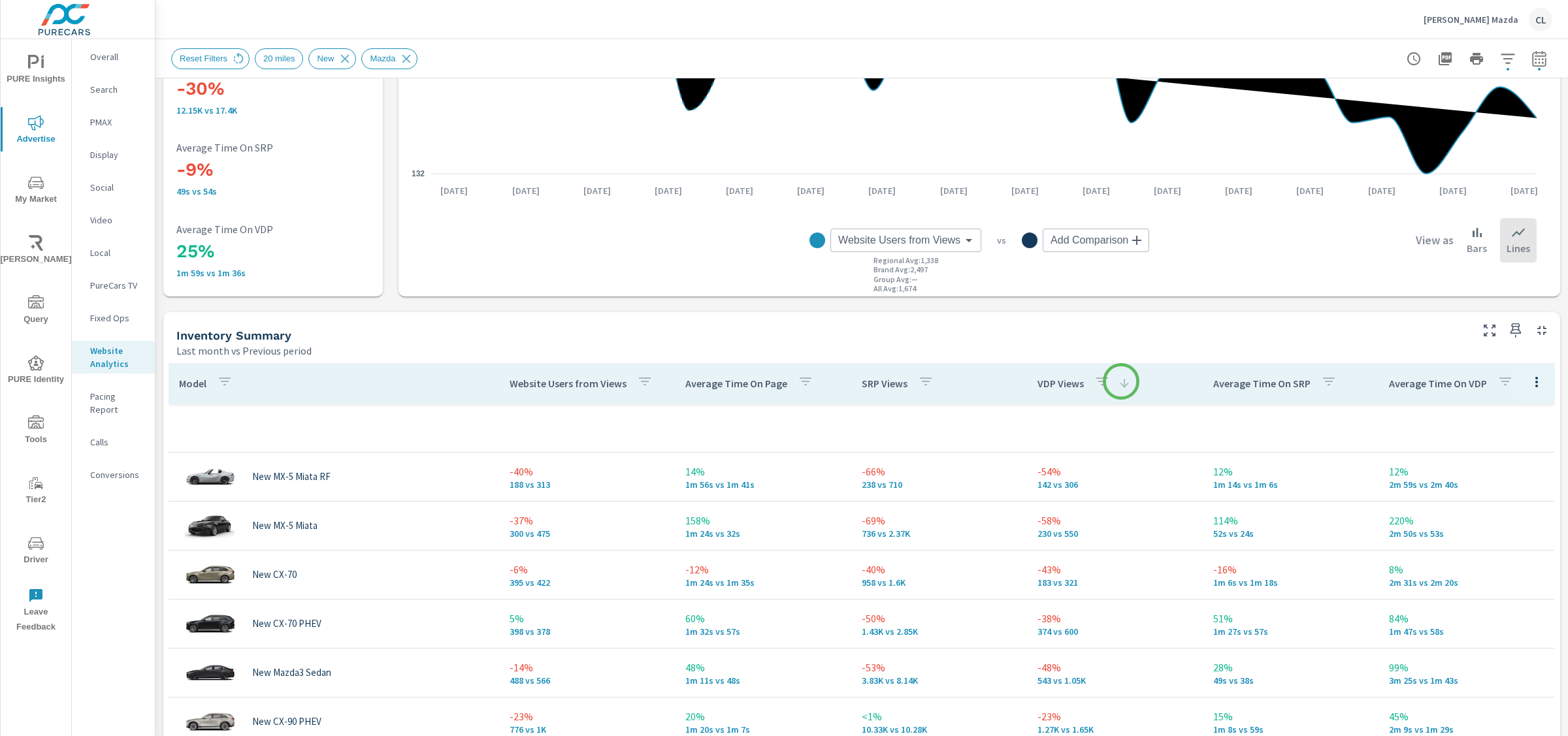
click at [1122, 383] on icon at bounding box center [1124, 383] width 13 height 13
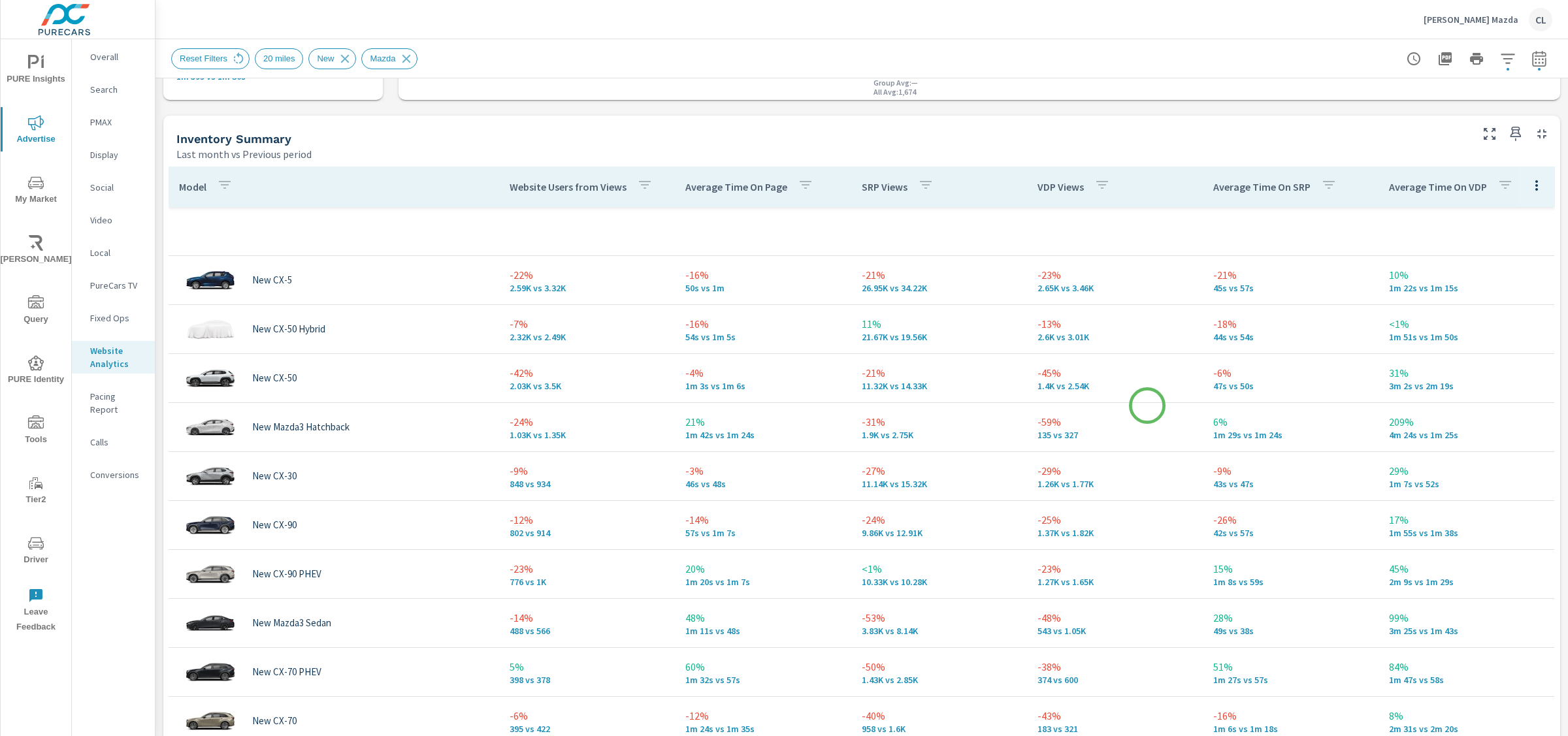
scroll to position [533, 0]
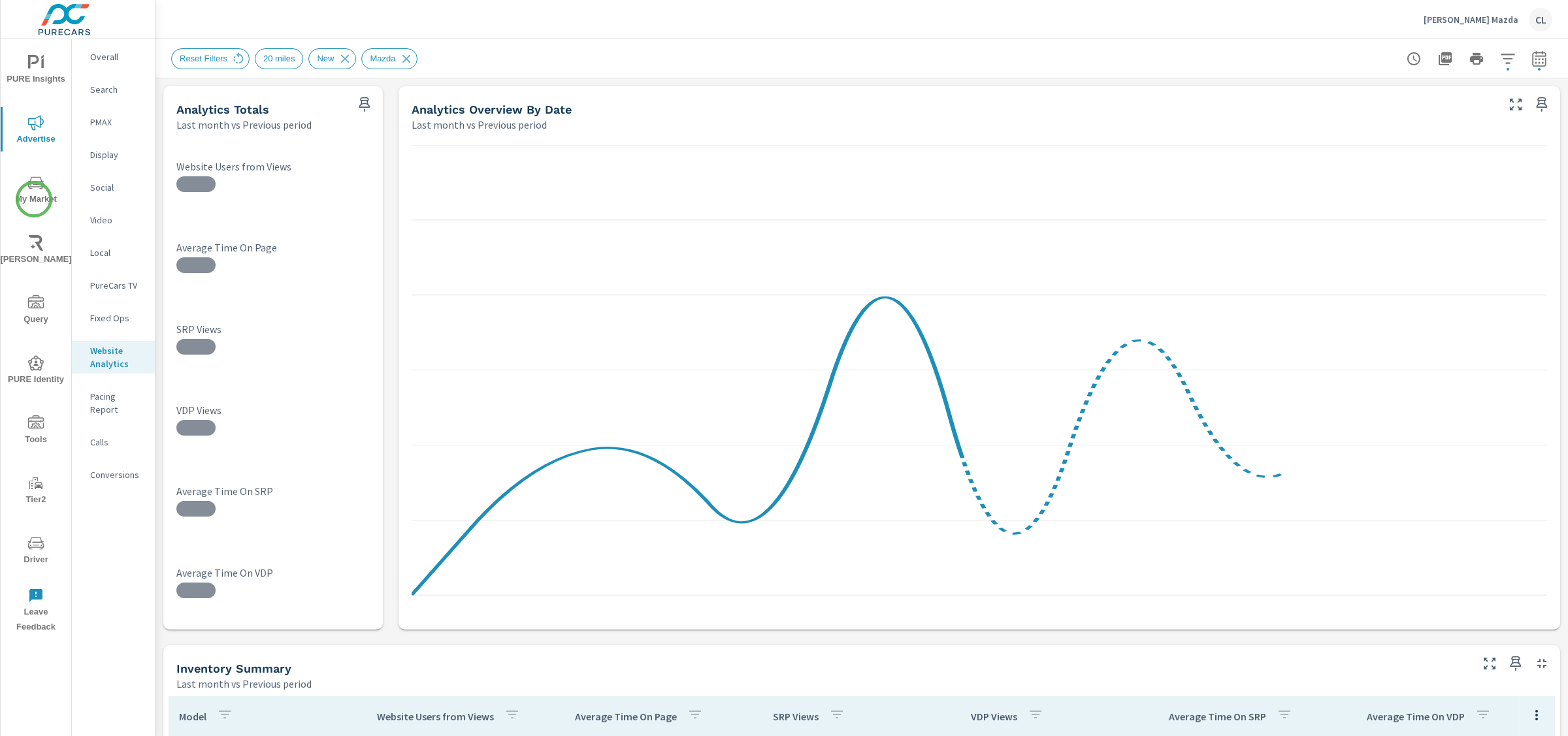
click at [36, 196] on span "My Market" at bounding box center [36, 191] width 63 height 32
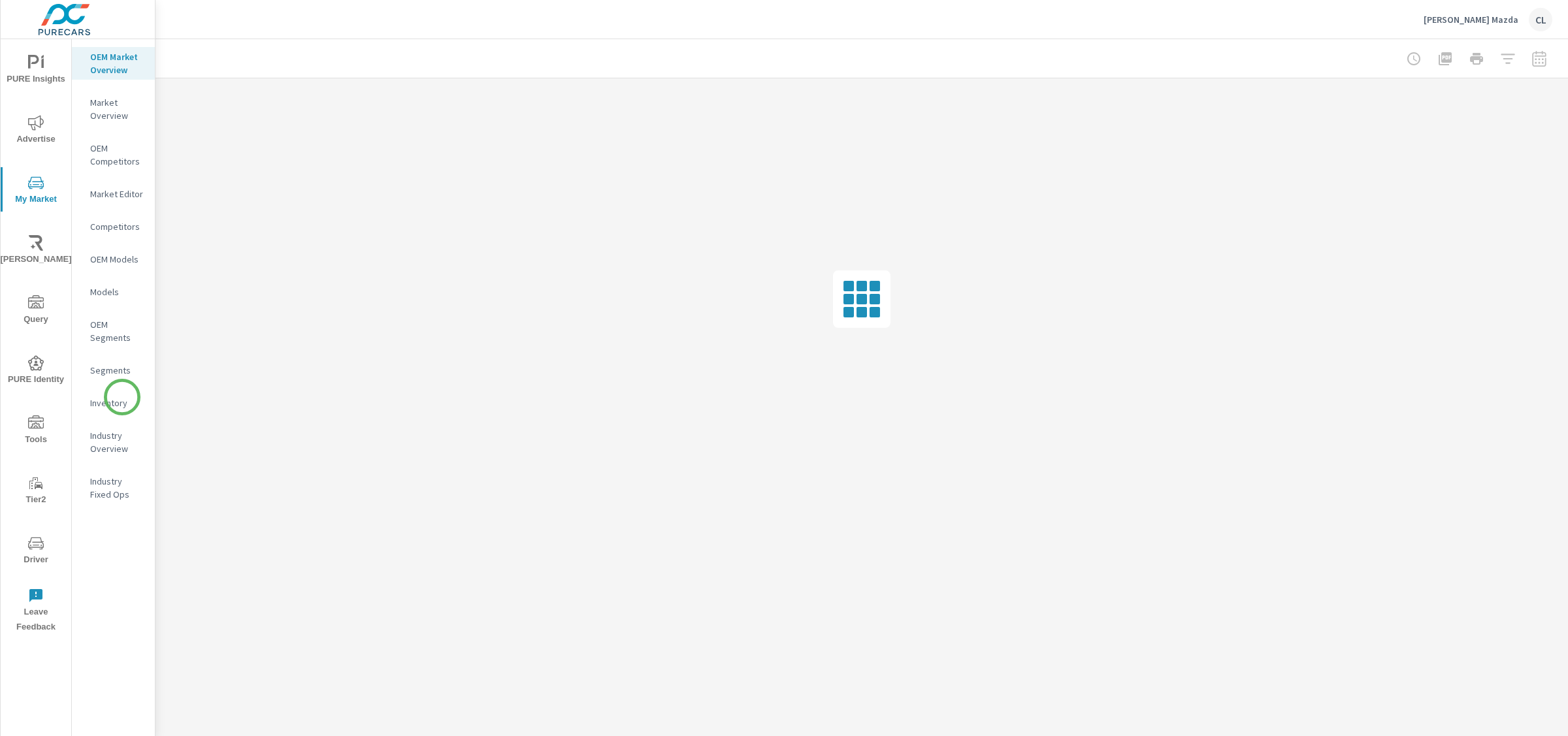
click at [122, 398] on p "Inventory" at bounding box center [117, 403] width 54 height 13
